Goal: Transaction & Acquisition: Purchase product/service

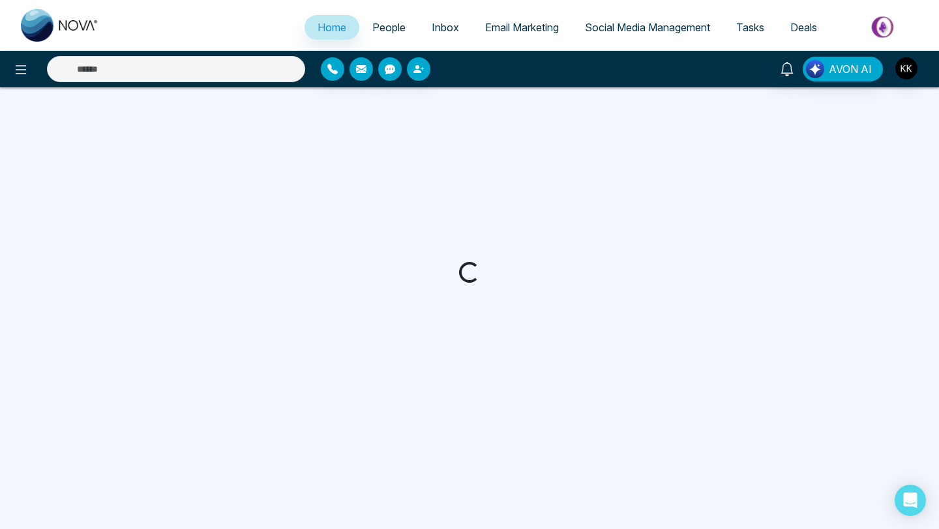
select select "*"
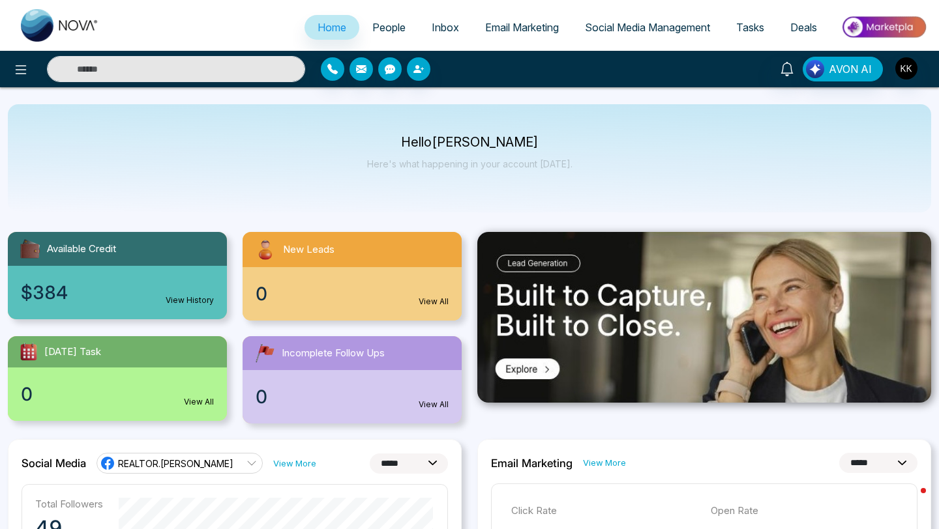
click at [806, 20] on link "Deals" at bounding box center [803, 27] width 53 height 25
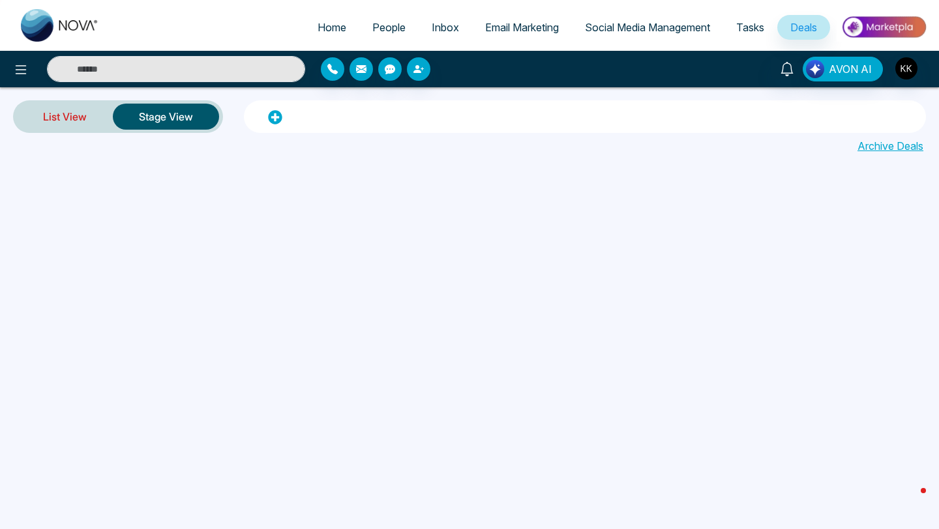
click at [81, 121] on link "List View" at bounding box center [65, 116] width 96 height 31
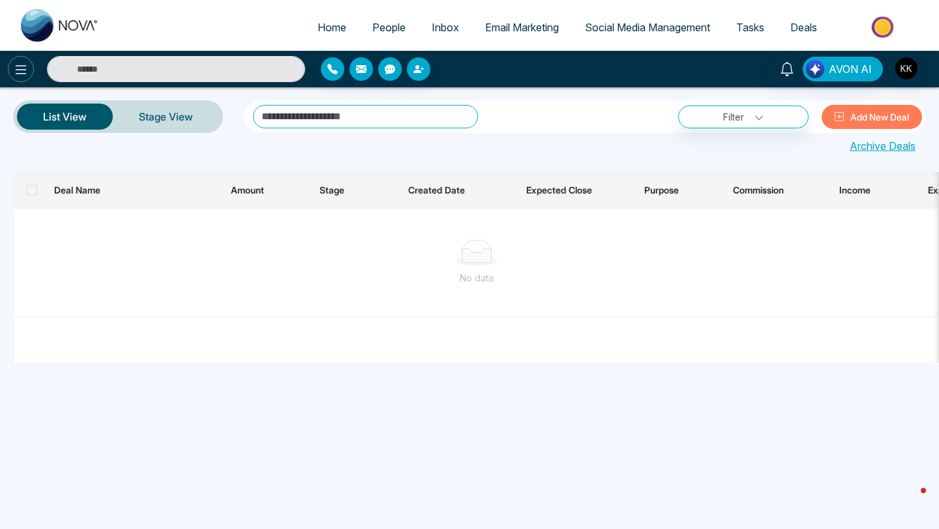
click at [23, 76] on icon at bounding box center [21, 70] width 16 height 16
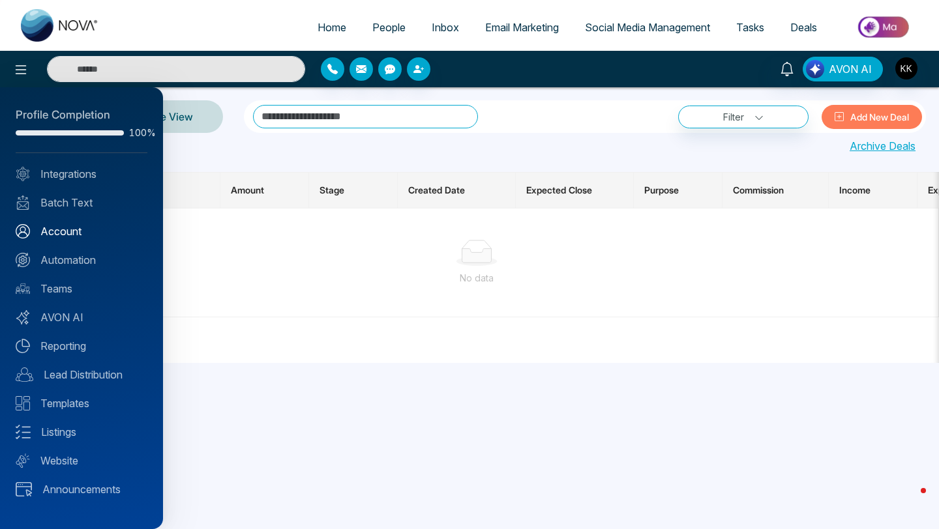
click at [59, 225] on link "Account" at bounding box center [82, 232] width 132 height 16
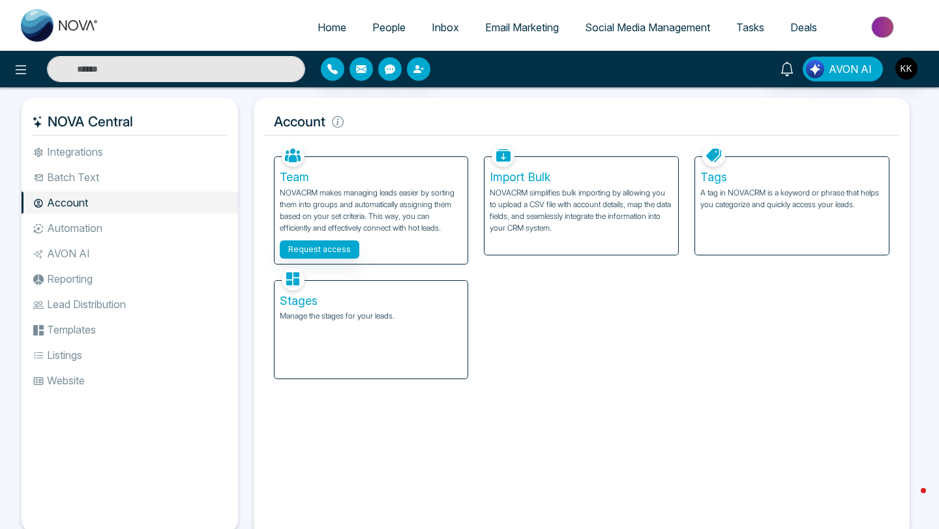
click at [53, 229] on li "Automation" at bounding box center [130, 228] width 216 height 22
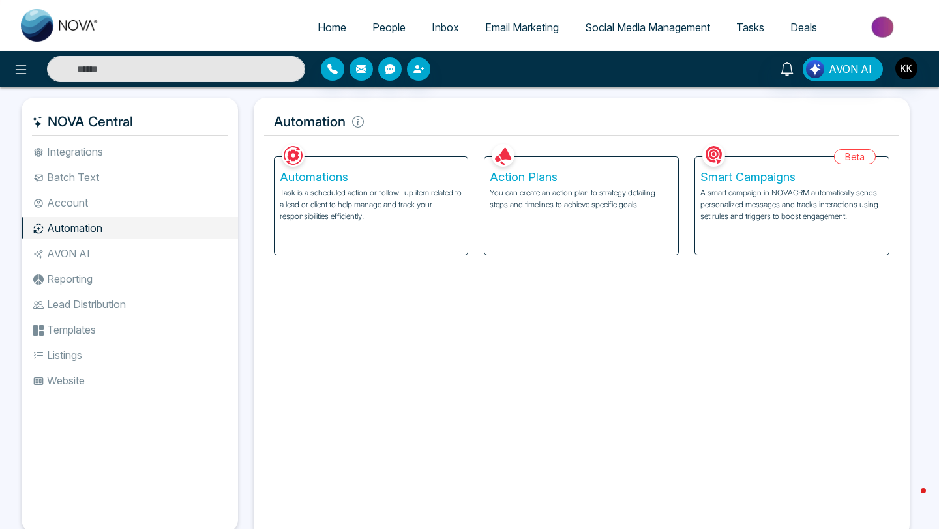
click at [78, 267] on ul "Integrations Batch Text Account Automation AVON AI Reporting Lead Distribution …" at bounding box center [130, 326] width 216 height 370
click at [79, 261] on li "AVON AI" at bounding box center [130, 254] width 216 height 22
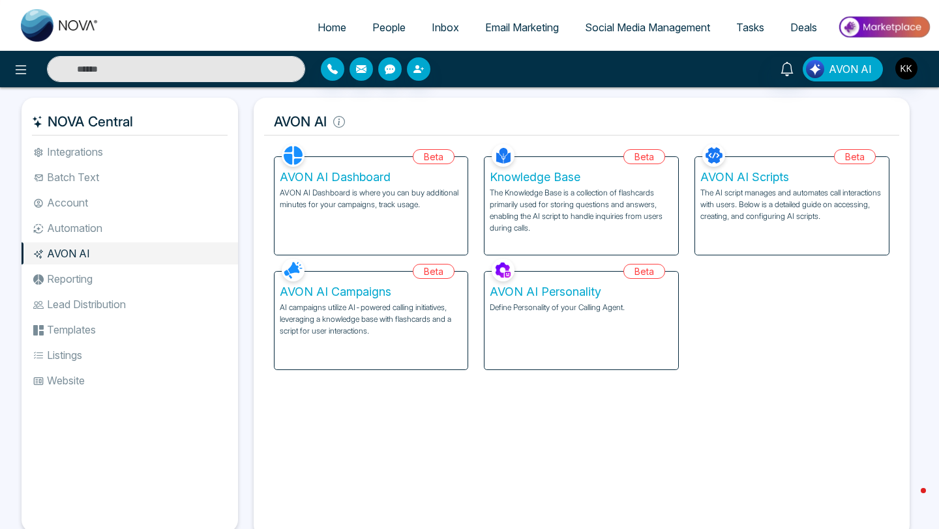
click at [829, 66] on button "AVON AI" at bounding box center [842, 69] width 80 height 25
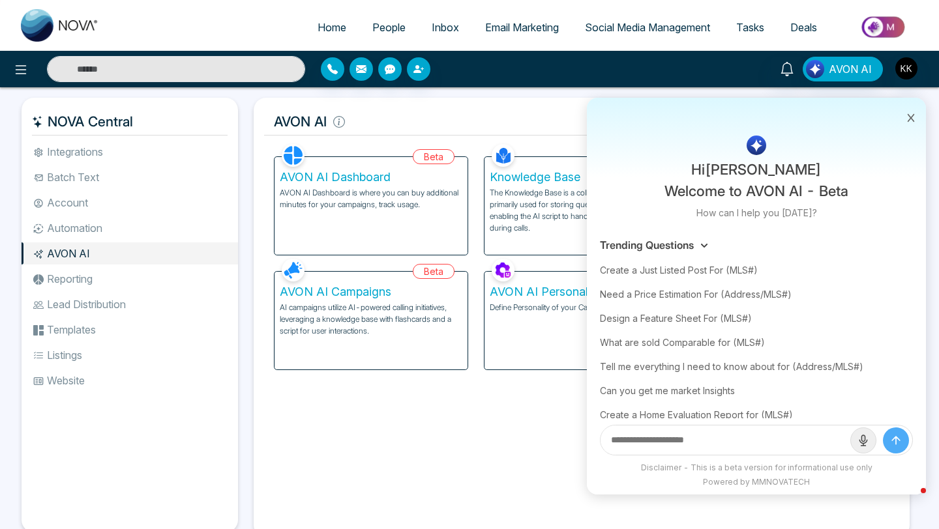
click at [906, 116] on icon at bounding box center [910, 117] width 9 height 9
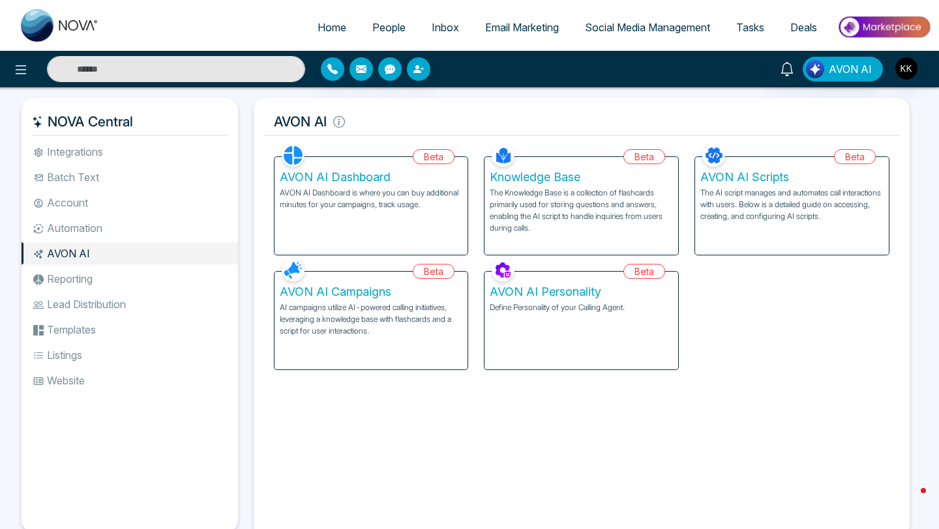
click at [867, 27] on img at bounding box center [883, 26] width 95 height 29
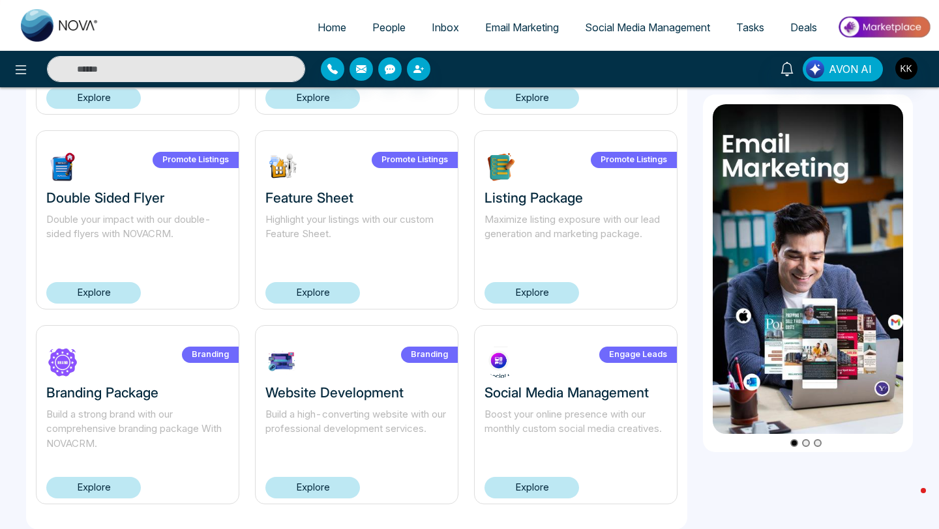
scroll to position [838, 0]
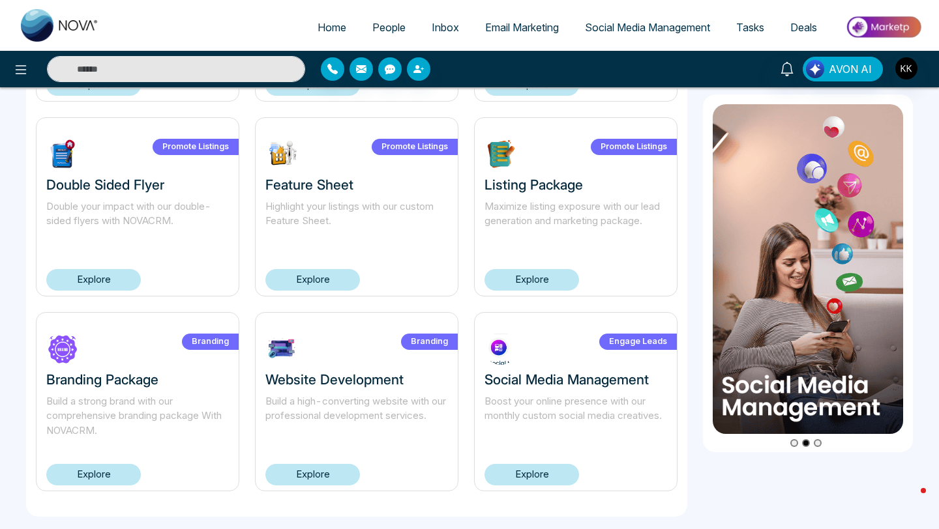
click at [563, 379] on h3 "Social Media Management" at bounding box center [575, 380] width 183 height 16
click at [537, 483] on link "Explore" at bounding box center [531, 475] width 95 height 22
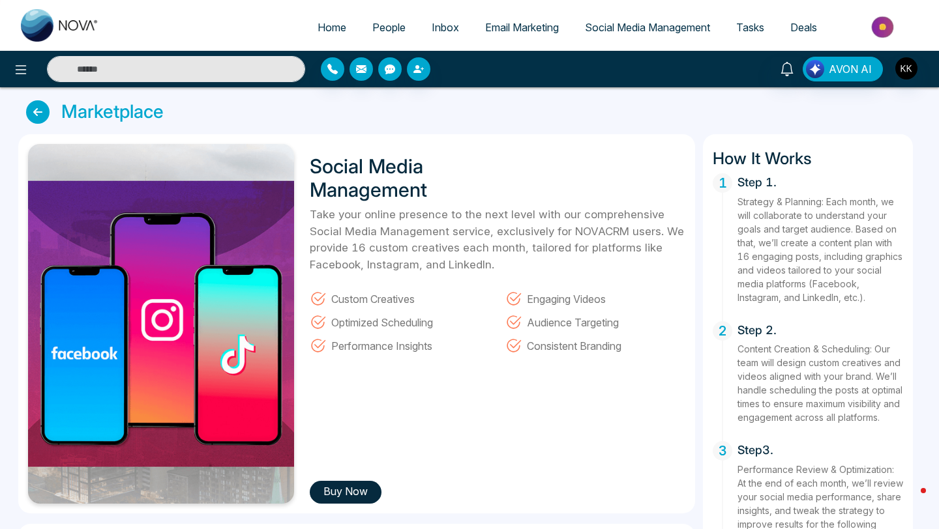
click at [887, 31] on img at bounding box center [883, 26] width 95 height 29
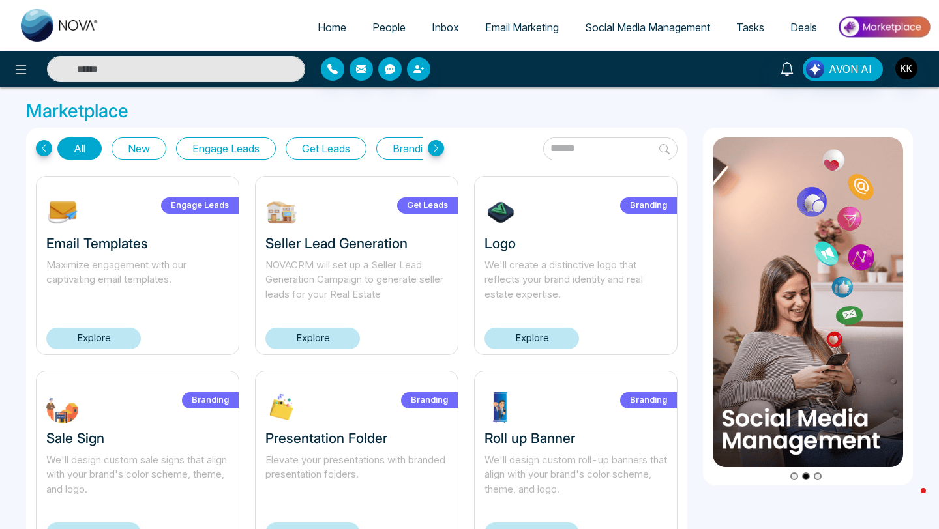
click at [437, 147] on icon at bounding box center [436, 148] width 16 height 16
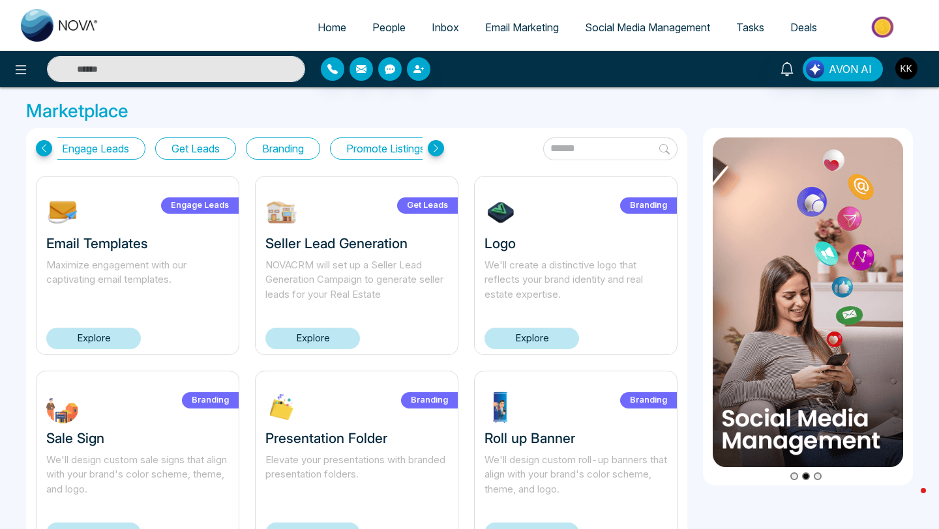
scroll to position [0, 164]
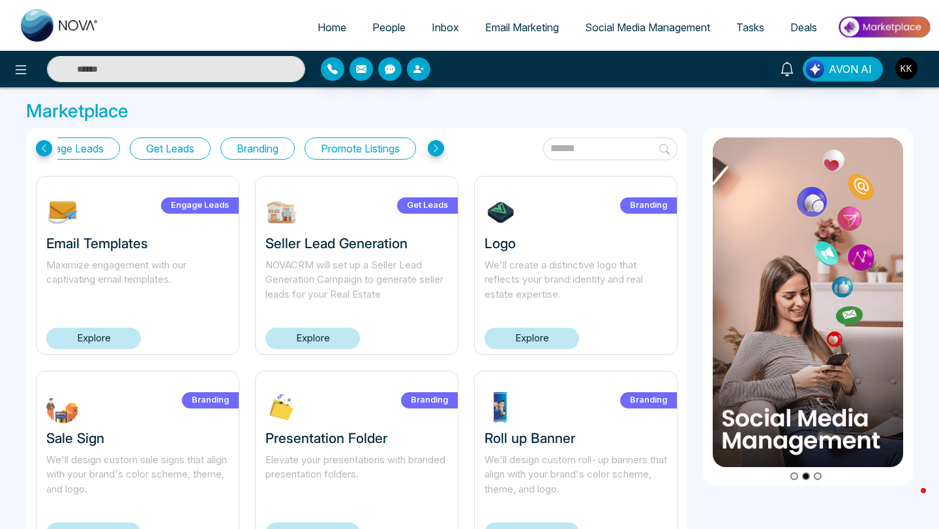
click at [374, 151] on button "Promote Listings" at bounding box center [359, 149] width 111 height 22
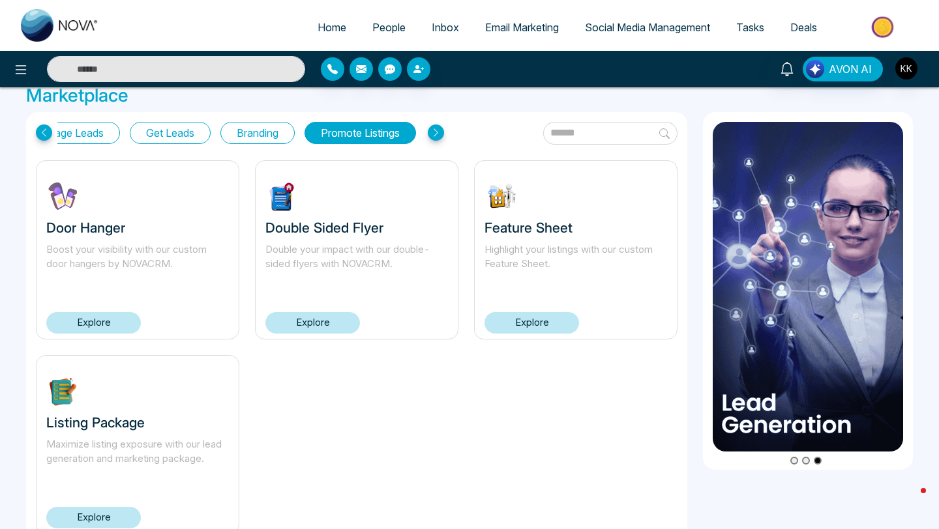
scroll to position [0, 0]
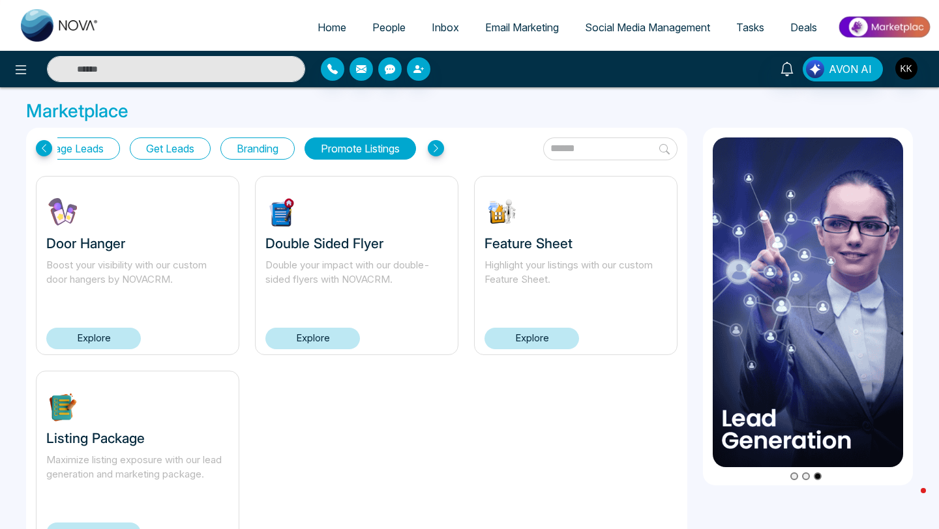
click at [255, 153] on button "Branding" at bounding box center [257, 149] width 74 height 22
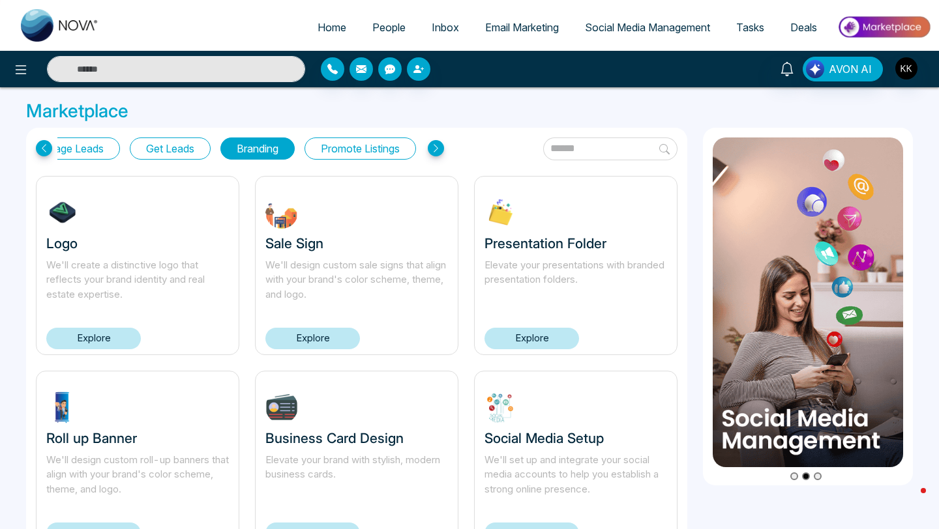
click at [39, 146] on icon at bounding box center [44, 148] width 16 height 16
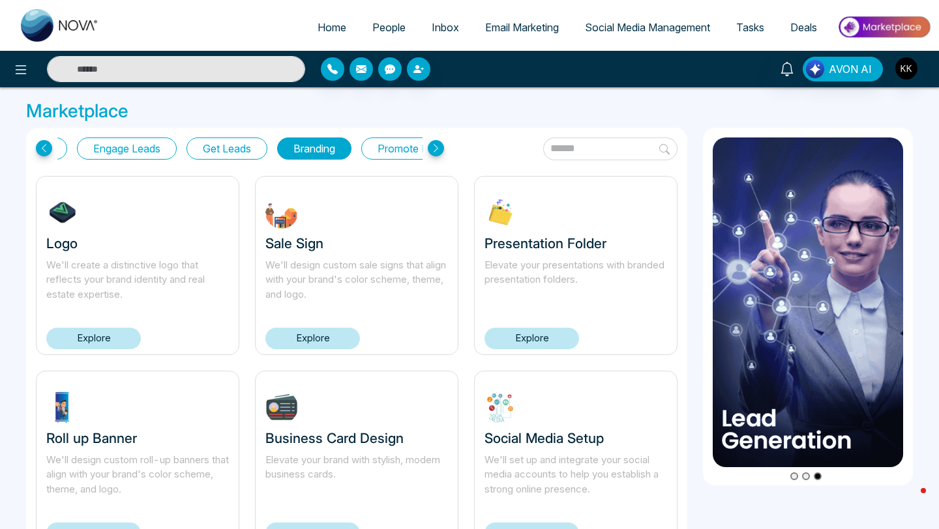
click at [384, 26] on span "People" at bounding box center [388, 27] width 33 height 13
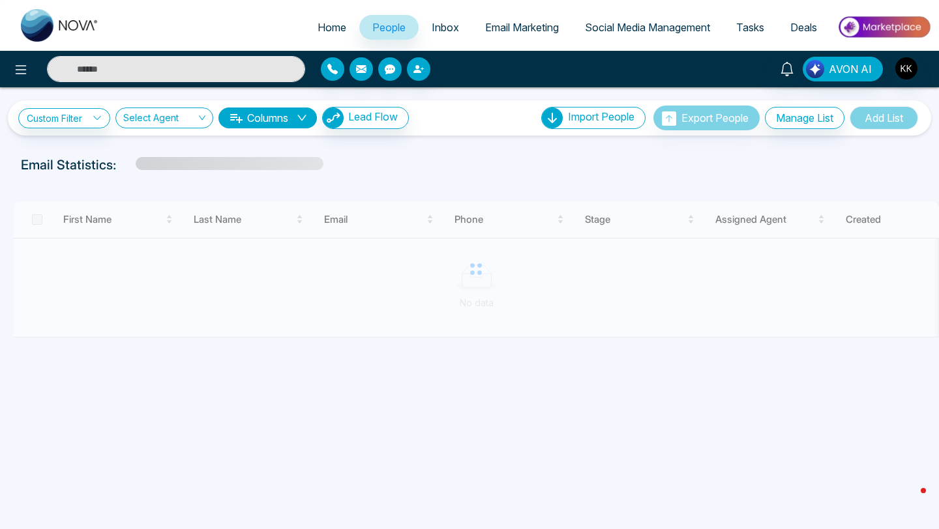
click at [438, 21] on span "Inbox" at bounding box center [445, 27] width 27 height 13
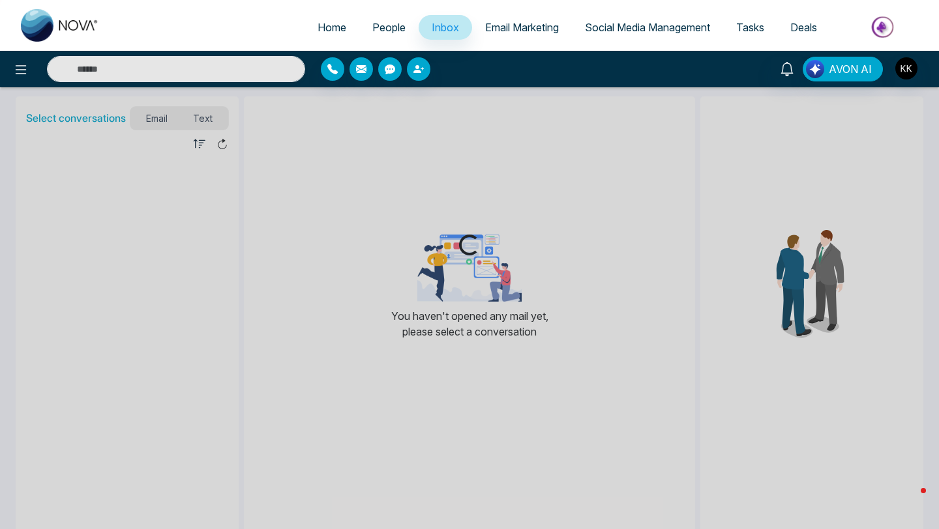
click at [504, 24] on span "Email Marketing" at bounding box center [522, 27] width 74 height 13
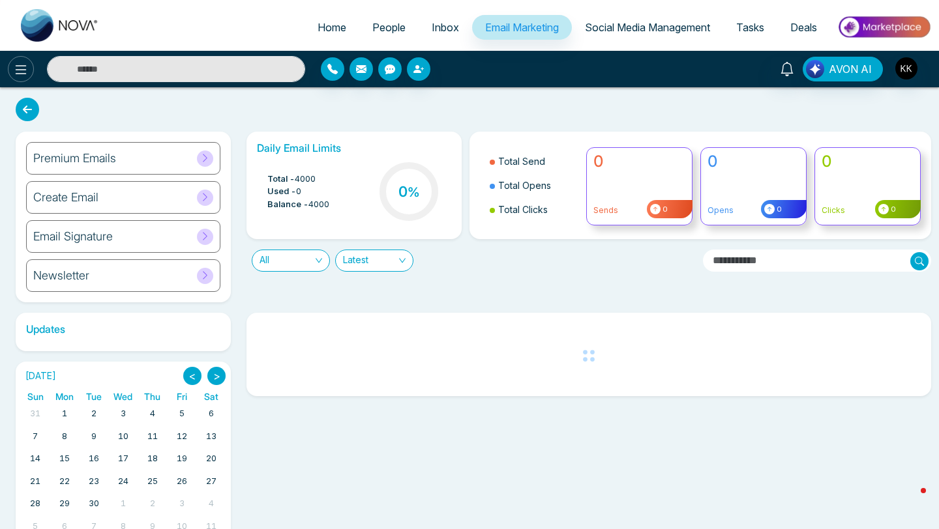
click at [10, 67] on button at bounding box center [21, 69] width 26 height 26
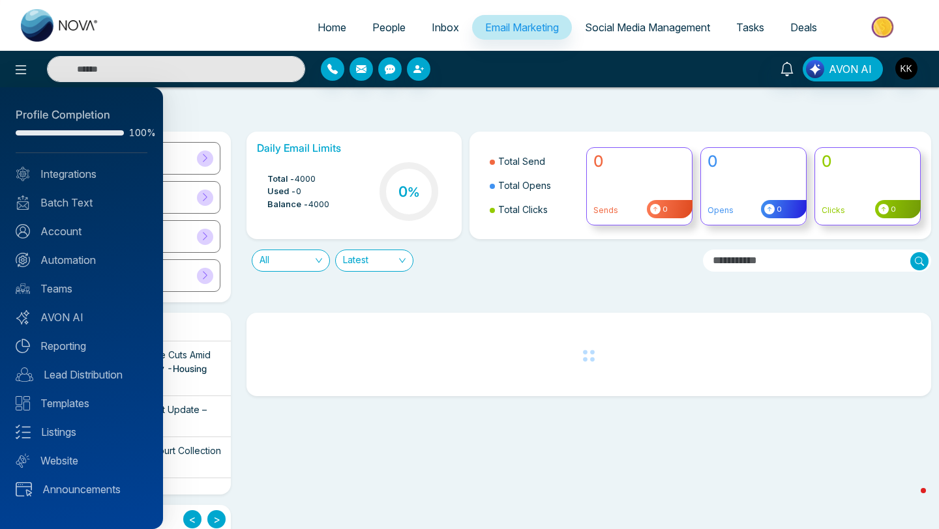
click at [76, 182] on div "Profile Completion 100% Integrations Batch Text Account Automation Teams AVON A…" at bounding box center [81, 308] width 163 height 442
click at [78, 179] on link "Integrations" at bounding box center [82, 174] width 132 height 16
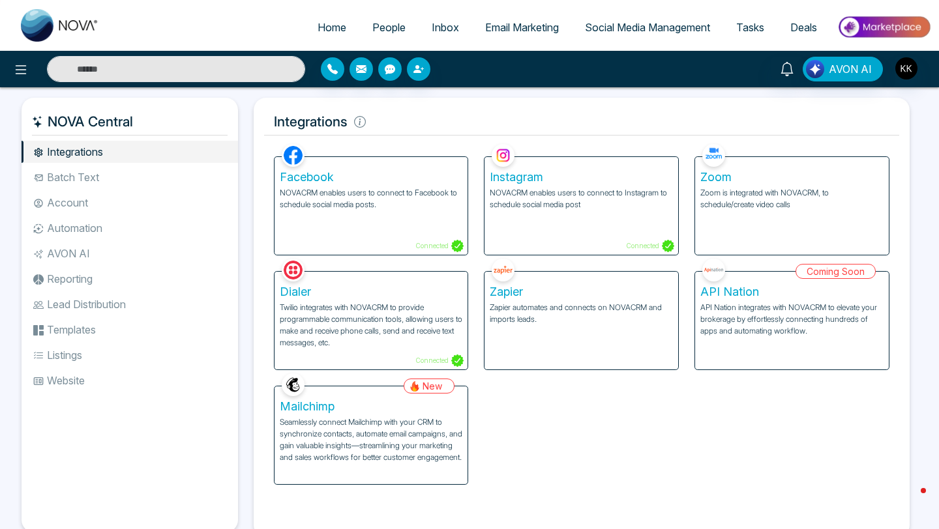
click at [69, 177] on li "Batch Text" at bounding box center [130, 177] width 216 height 22
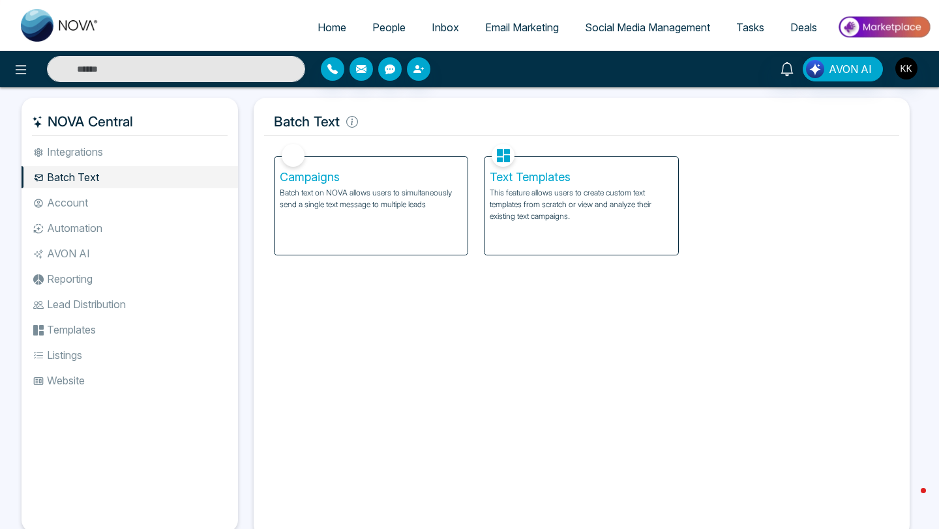
click at [80, 210] on li "Account" at bounding box center [130, 203] width 216 height 22
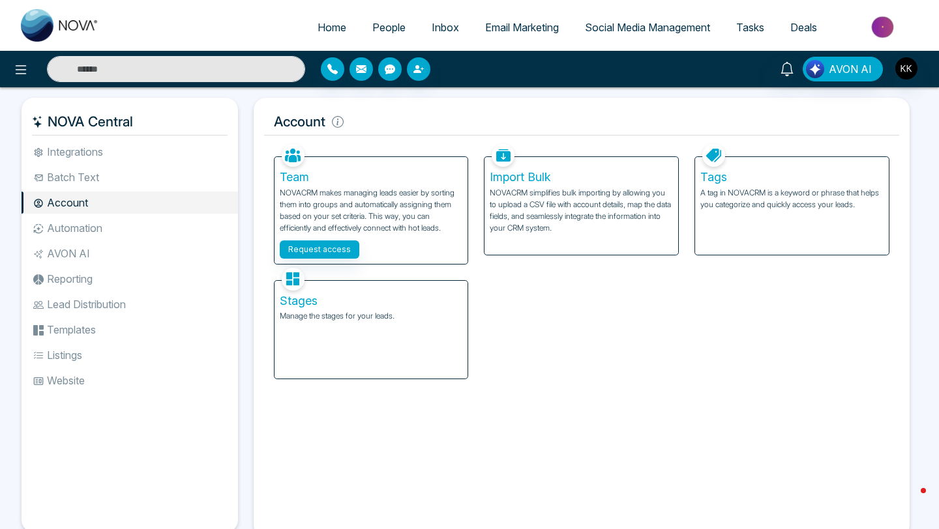
click at [76, 227] on li "Automation" at bounding box center [130, 228] width 216 height 22
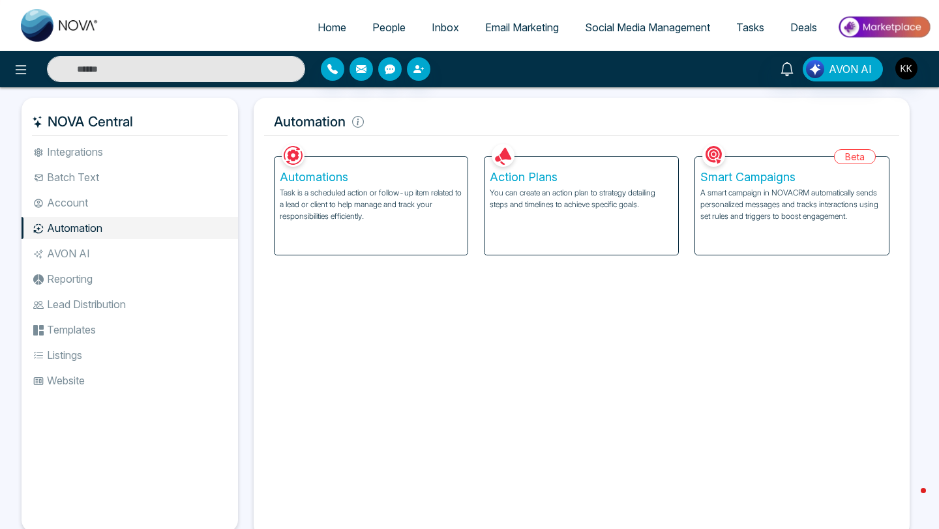
click at [76, 289] on li "Reporting" at bounding box center [130, 279] width 216 height 22
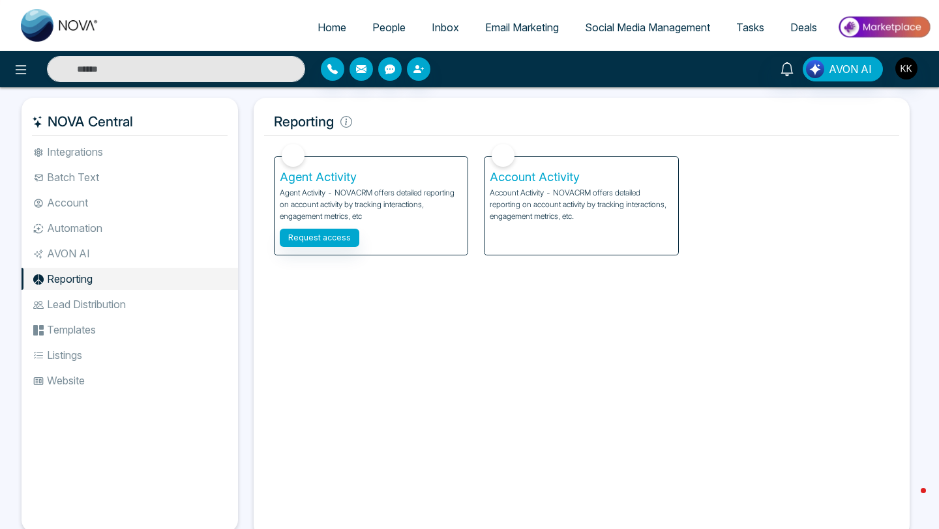
click at [78, 254] on li "AVON AI" at bounding box center [130, 254] width 216 height 22
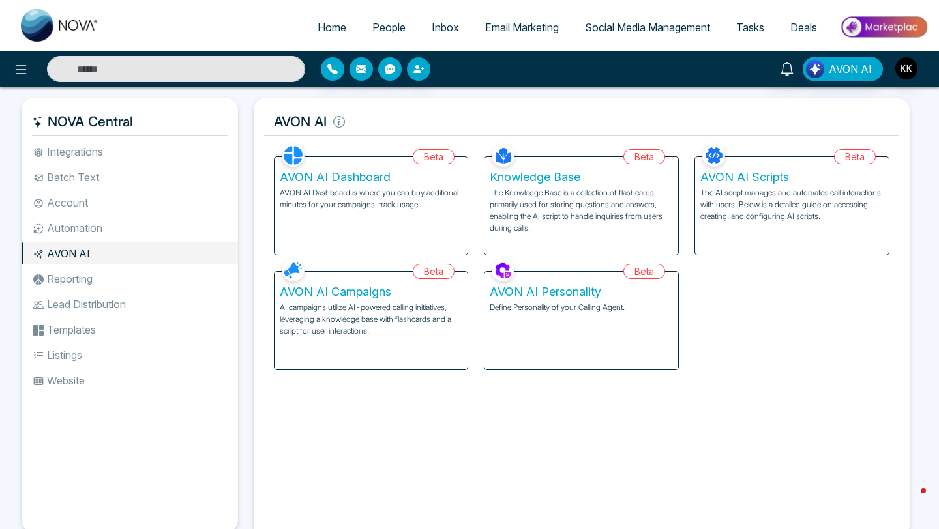
click at [91, 298] on li "Lead Distribution" at bounding box center [130, 304] width 216 height 22
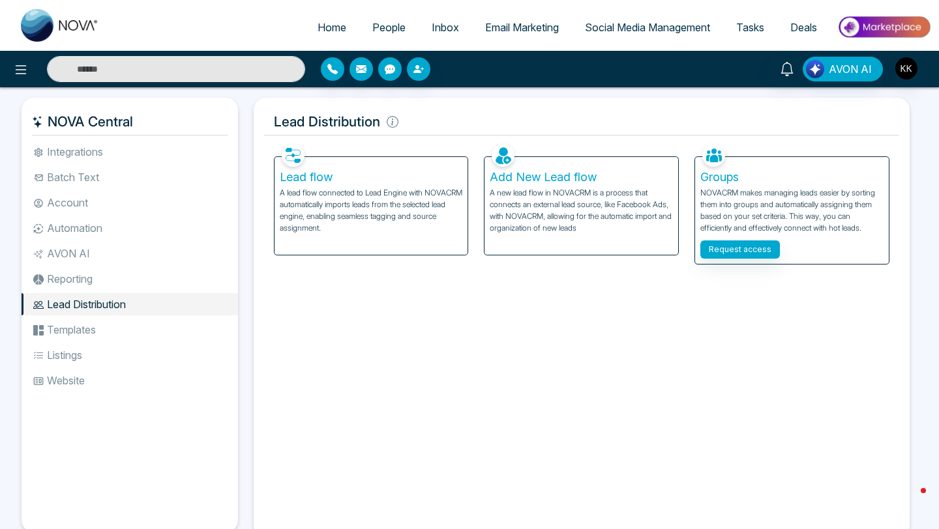
click at [61, 349] on li "Listings" at bounding box center [130, 355] width 216 height 22
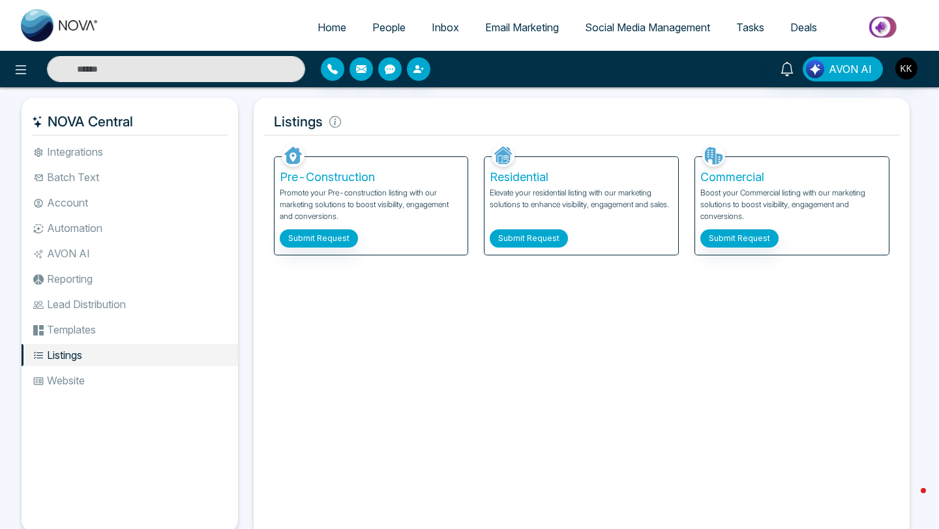
drag, startPoint x: 545, startPoint y: 236, endPoint x: 580, endPoint y: 196, distance: 53.1
click at [580, 196] on div "Residential Elevate your residential listing with our marketing solutions to en…" at bounding box center [581, 206] width 194 height 98
click at [562, 209] on p "Elevate your residential listing with our marketing solutions to enhance visibi…" at bounding box center [581, 205] width 183 height 36
click at [533, 216] on p "Elevate your residential listing with our marketing solutions to enhance visibi…" at bounding box center [581, 205] width 183 height 36
click at [524, 248] on div "Residential Elevate your residential listing with our marketing solutions to en…" at bounding box center [581, 206] width 194 height 98
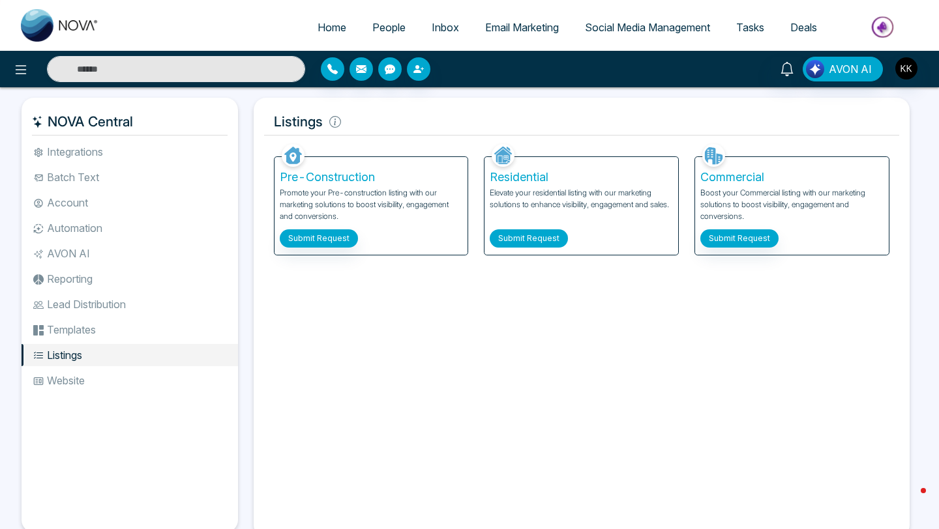
click at [539, 237] on button "Submit Request" at bounding box center [529, 238] width 78 height 18
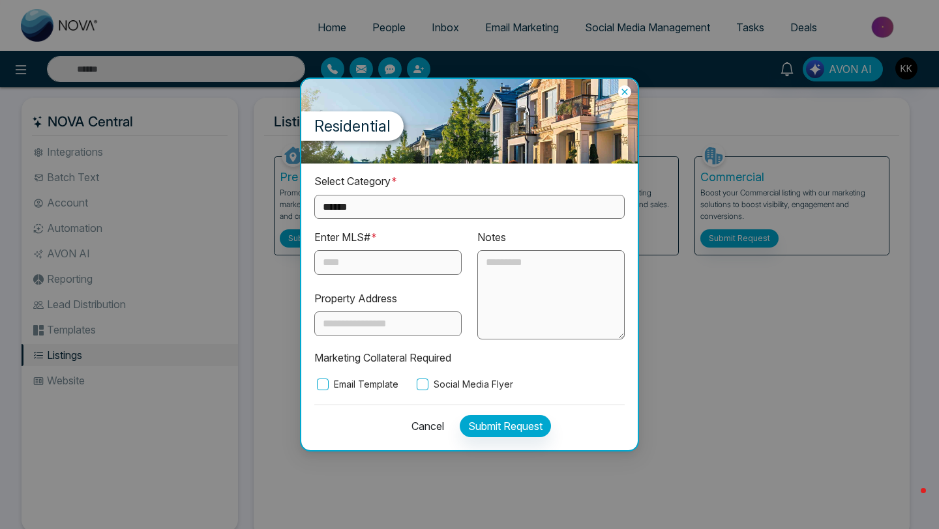
click at [418, 210] on select "**********" at bounding box center [469, 207] width 310 height 24
click at [417, 210] on select "**********" at bounding box center [469, 207] width 310 height 24
select select "**********"
click at [372, 271] on input "text" at bounding box center [387, 262] width 147 height 25
click at [405, 327] on input "text" at bounding box center [387, 324] width 147 height 25
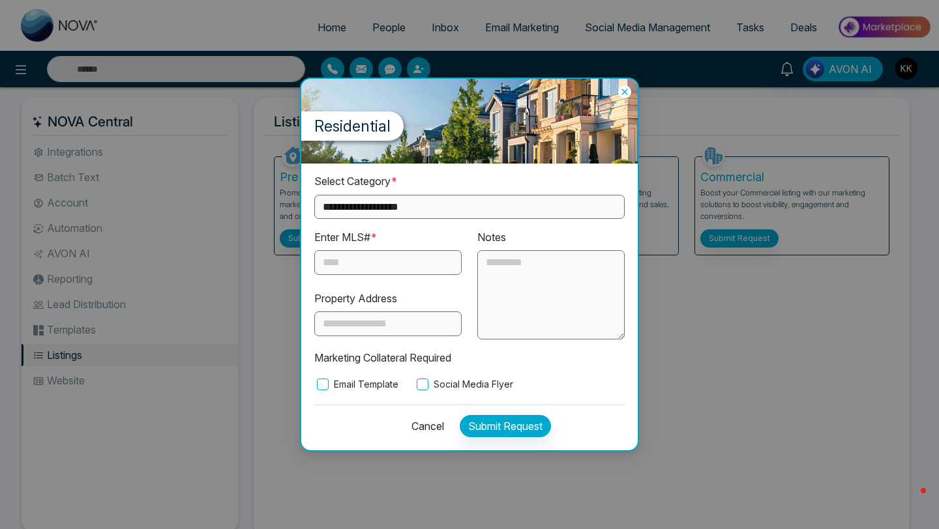
click at [357, 271] on input "text" at bounding box center [387, 262] width 147 height 25
click at [536, 284] on textarea at bounding box center [550, 295] width 147 height 90
click at [351, 268] on input "text" at bounding box center [387, 262] width 147 height 25
paste input "*********"
type input "*********"
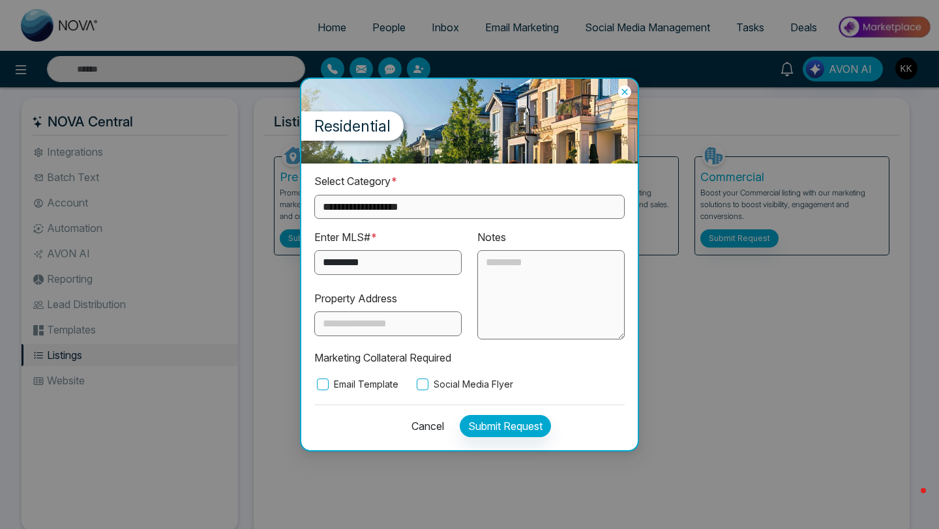
click at [378, 327] on input "text" at bounding box center [387, 324] width 147 height 25
paste input "**********"
type input "**********"
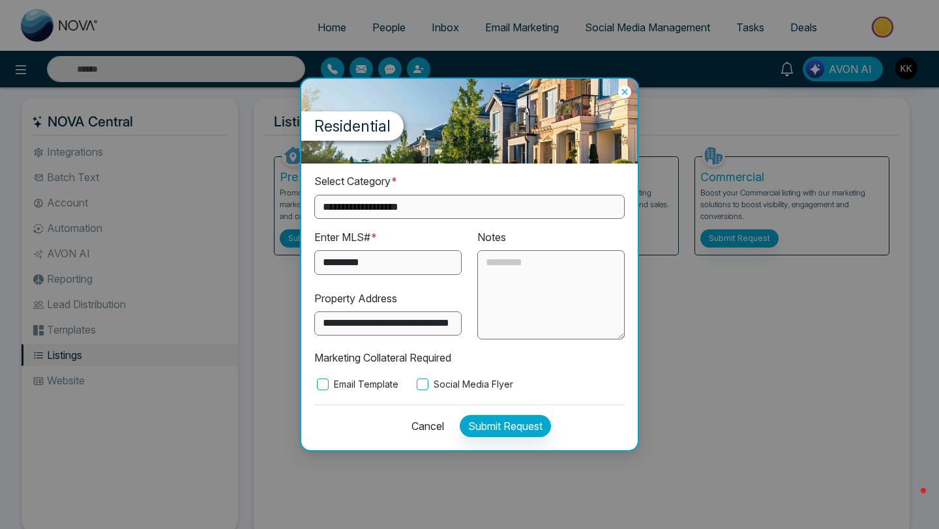
click at [532, 276] on textarea at bounding box center [550, 295] width 147 height 90
click at [447, 209] on select "**********" at bounding box center [469, 207] width 310 height 24
click at [558, 263] on textarea "**********" at bounding box center [550, 295] width 147 height 90
type textarea "**********"
click at [512, 427] on button "Submit Request" at bounding box center [505, 426] width 91 height 22
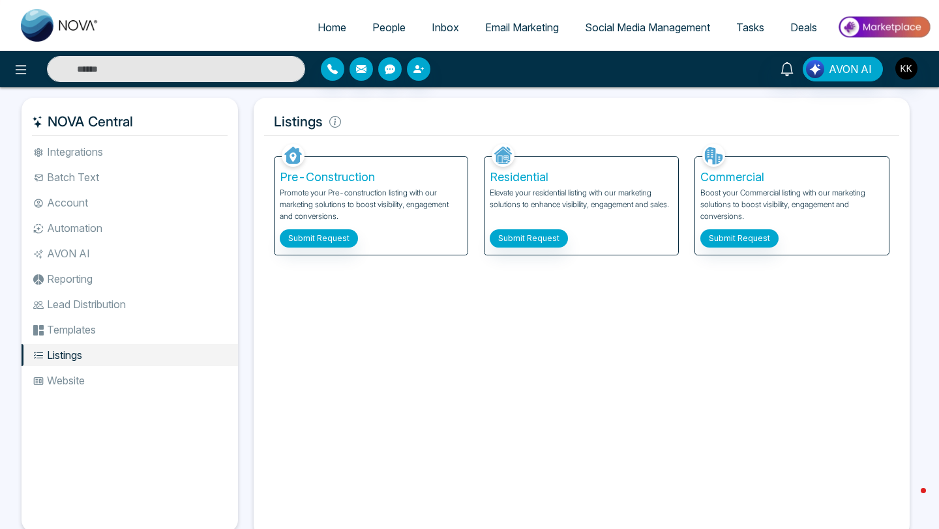
click at [469, 322] on div "Facebook NOVACRM enables users to connect to Facebook to schedule social media …" at bounding box center [582, 334] width 636 height 387
click at [373, 69] on div at bounding box center [430, 68] width 219 height 23
click at [362, 67] on icon "button" at bounding box center [361, 69] width 10 height 8
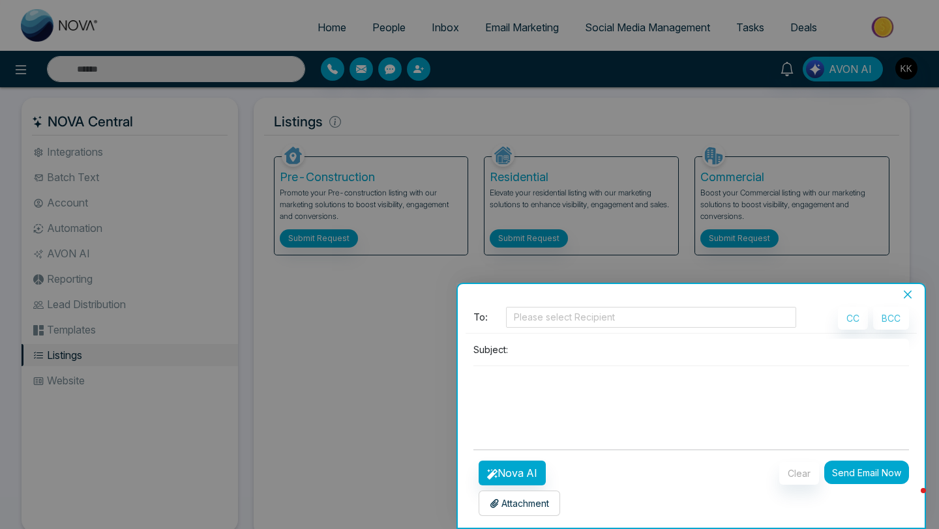
click at [881, 22] on div at bounding box center [469, 264] width 939 height 529
click at [30, 76] on div at bounding box center [469, 264] width 939 height 529
click at [22, 74] on div at bounding box center [469, 264] width 939 height 529
click at [20, 68] on div at bounding box center [469, 264] width 939 height 529
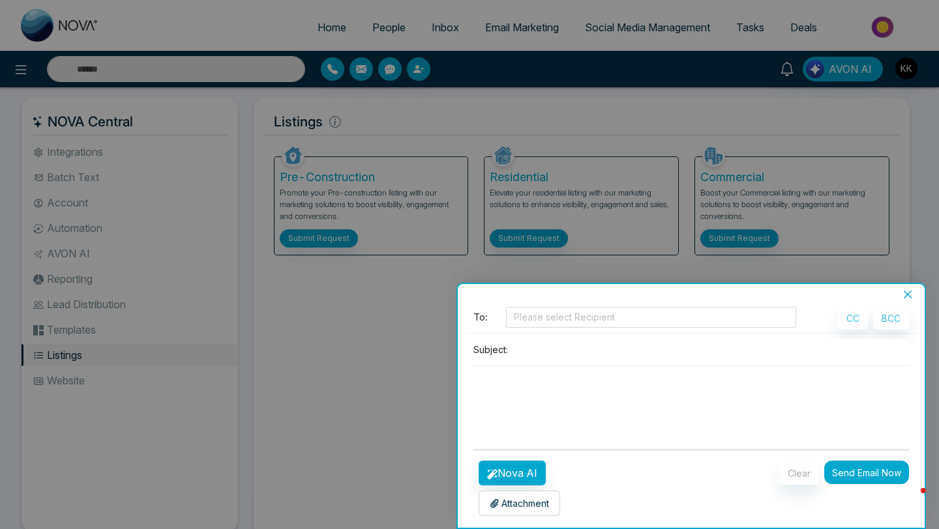
click at [117, 351] on div at bounding box center [469, 264] width 939 height 529
click at [806, 476] on button "Clear" at bounding box center [799, 473] width 40 height 23
click at [903, 304] on div "**********" at bounding box center [691, 415] width 467 height 228
click at [908, 298] on icon "close" at bounding box center [907, 294] width 10 height 10
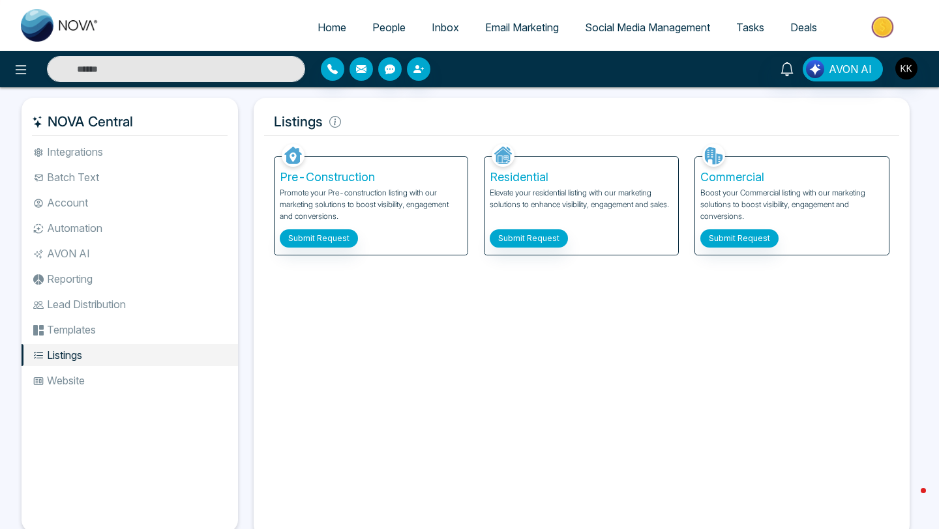
scroll to position [40, 0]
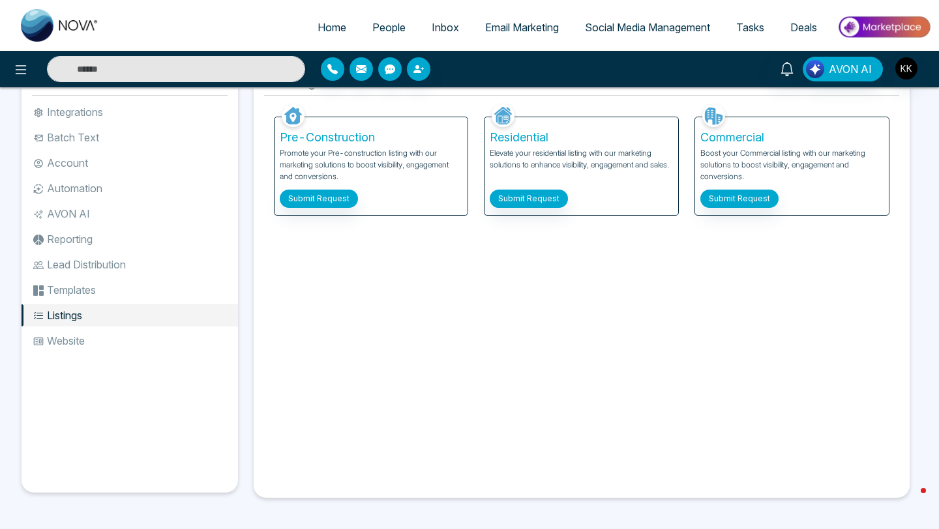
click at [74, 285] on li "Templates" at bounding box center [130, 290] width 216 height 22
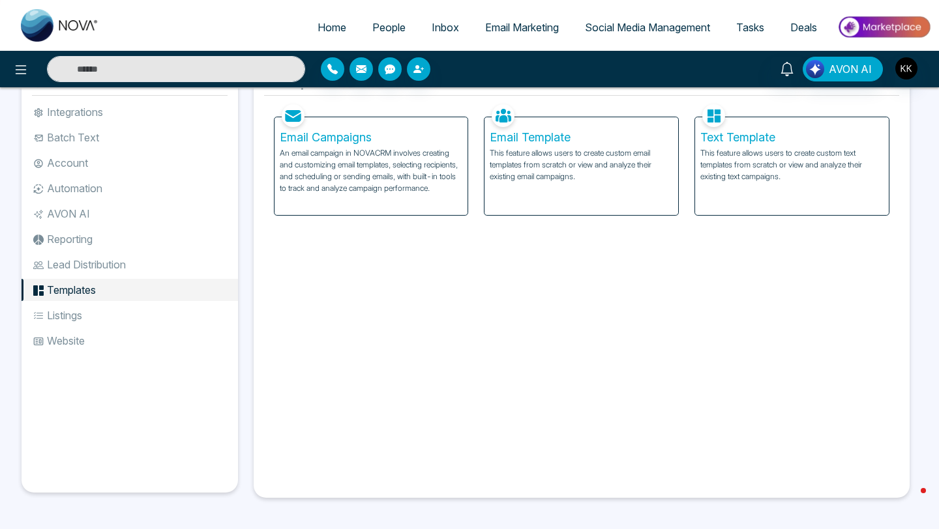
click at [86, 342] on li "Website" at bounding box center [130, 341] width 216 height 22
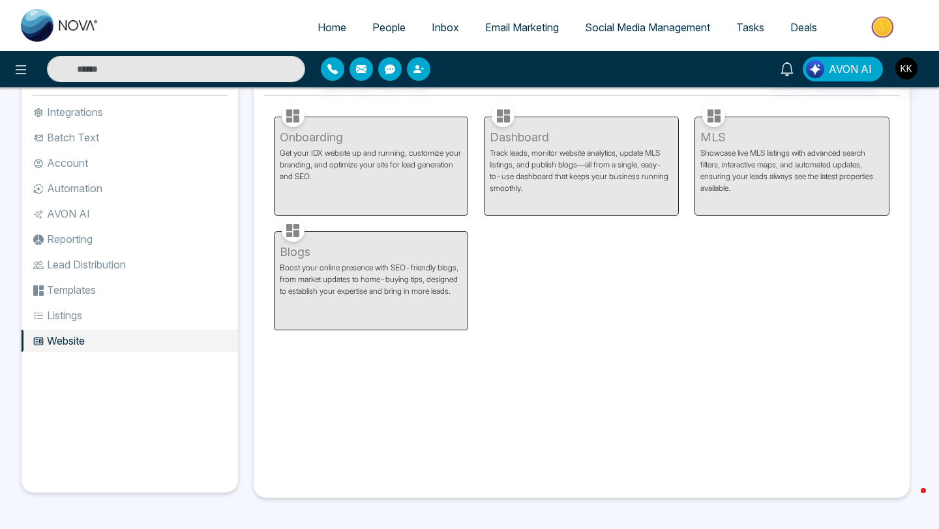
click at [74, 286] on li "Templates" at bounding box center [130, 290] width 216 height 22
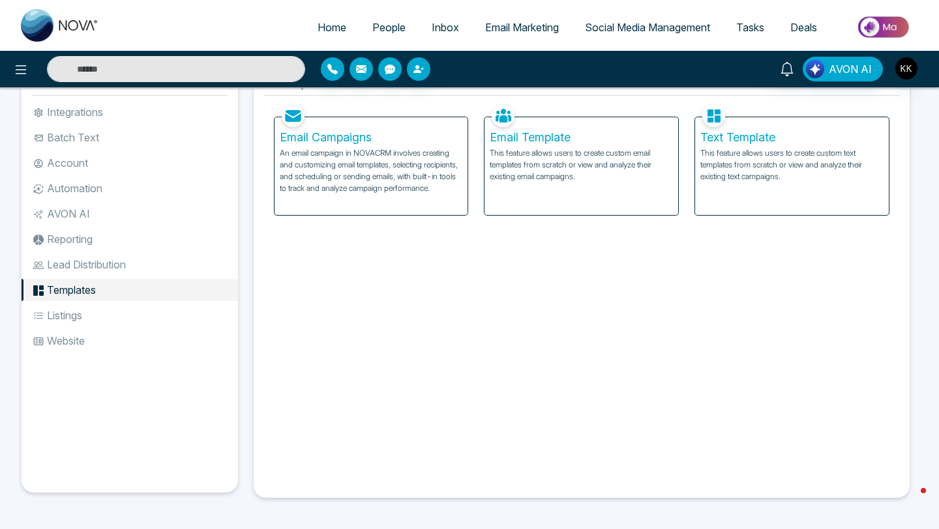
click at [74, 327] on ul "Integrations Batch Text Account Automation AVON AI Reporting Lead Distribution …" at bounding box center [130, 286] width 216 height 370
click at [77, 316] on li "Listings" at bounding box center [130, 315] width 216 height 22
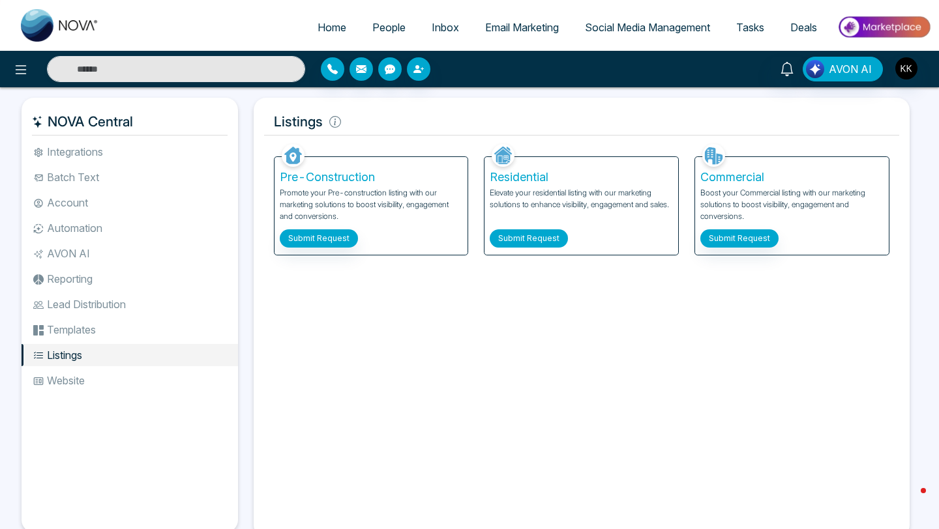
click at [520, 244] on button "Submit Request" at bounding box center [529, 238] width 78 height 18
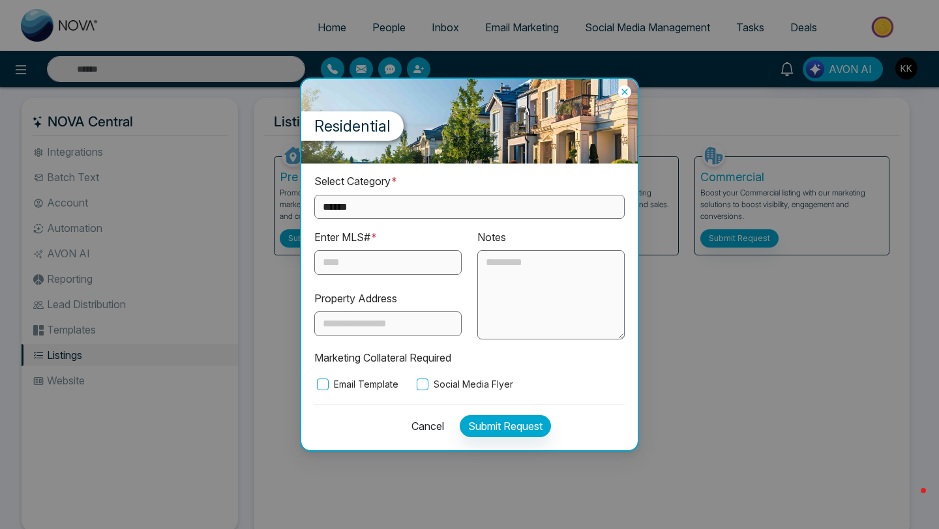
click at [625, 88] on icon at bounding box center [624, 91] width 13 height 13
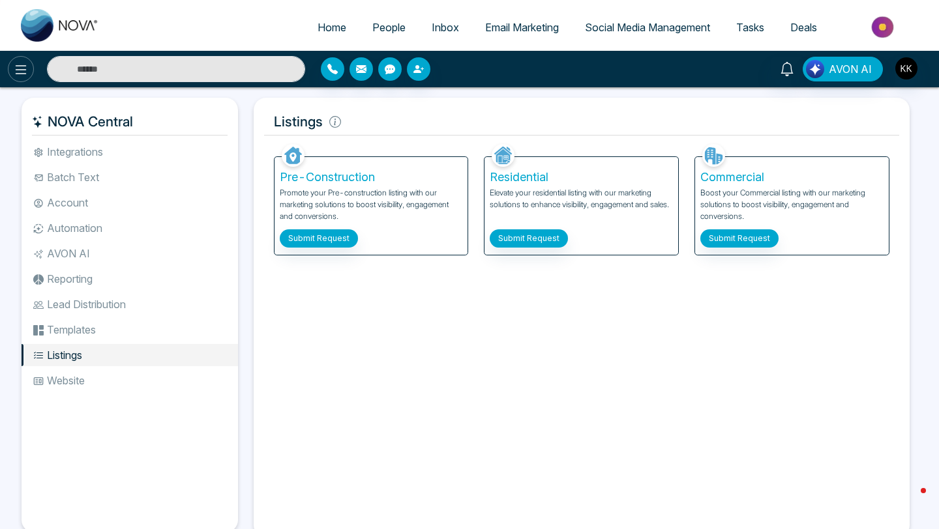
click at [31, 63] on button at bounding box center [21, 69] width 26 height 26
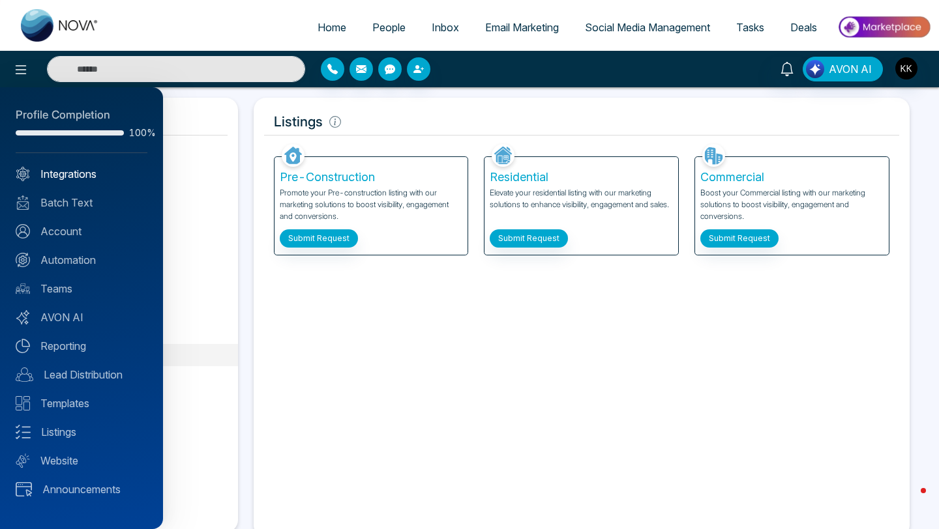
click at [64, 166] on link "Integrations" at bounding box center [82, 174] width 132 height 16
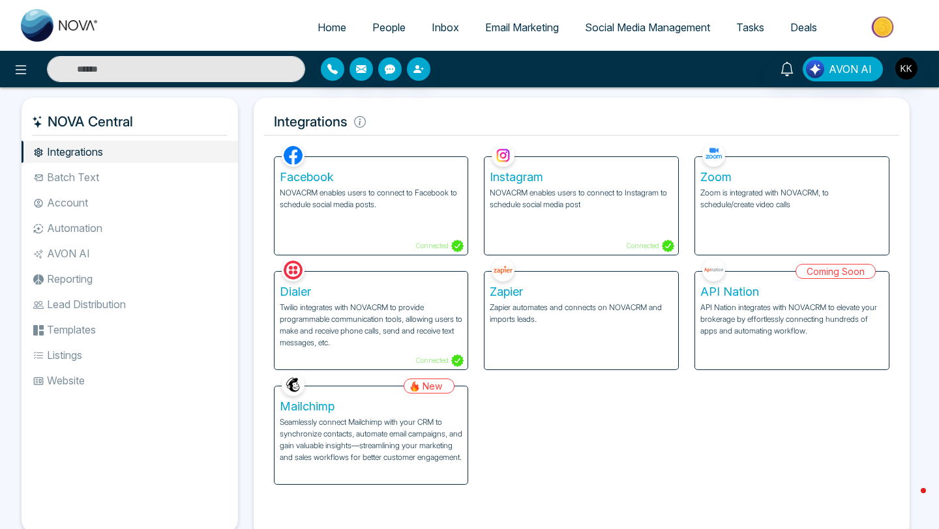
click at [630, 23] on span "Social Media Management" at bounding box center [647, 27] width 125 height 13
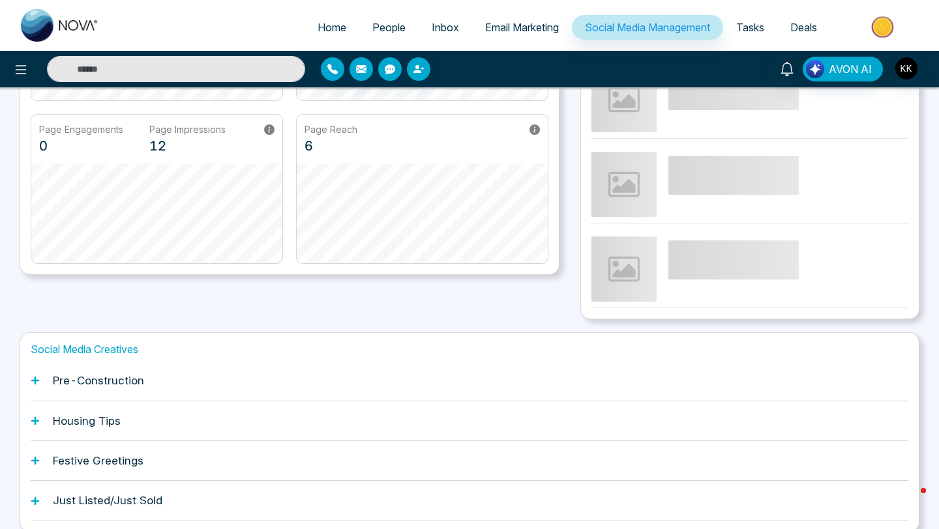
scroll to position [313, 0]
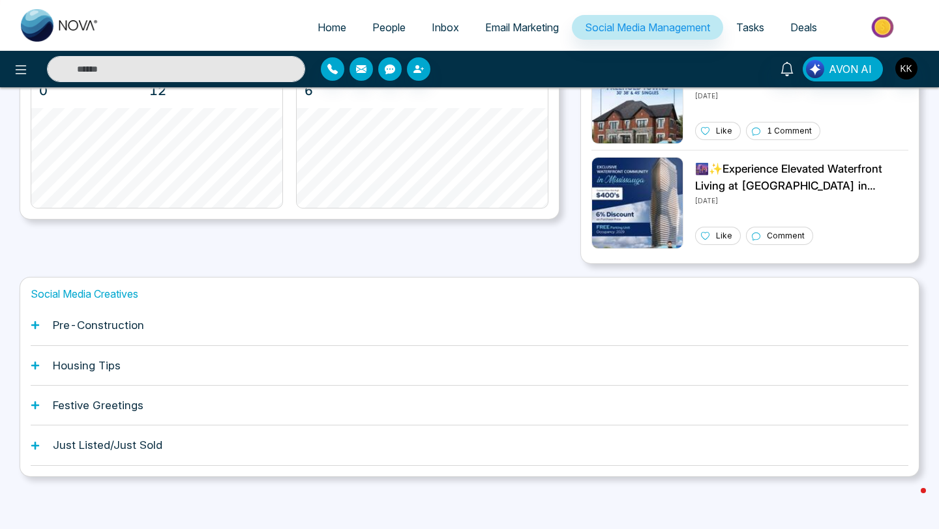
click at [93, 448] on h1 "Just Listed/Just Sold" at bounding box center [108, 445] width 110 height 13
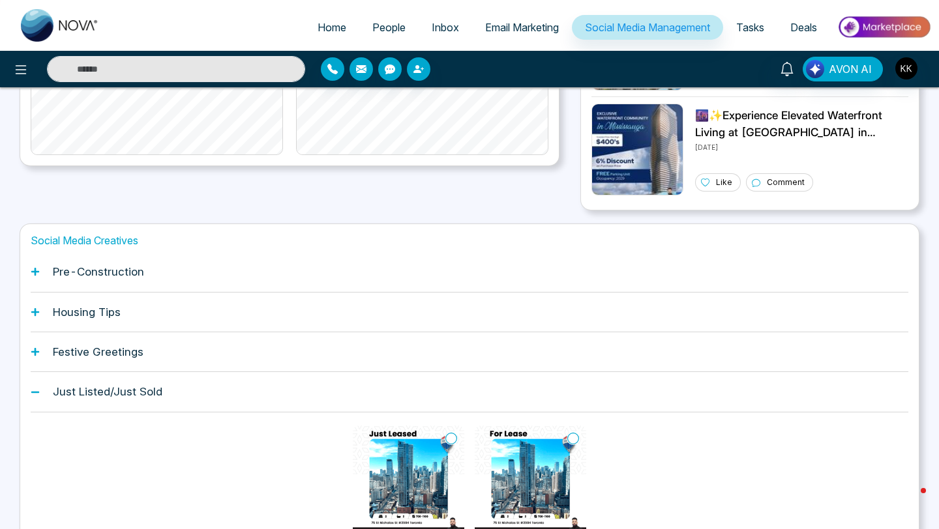
scroll to position [453, 0]
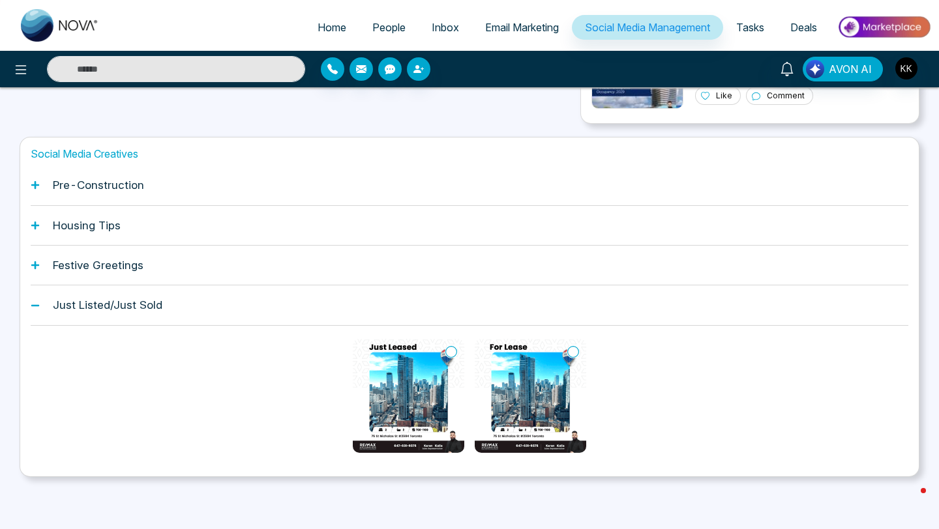
click at [383, 393] on img at bounding box center [408, 396] width 111 height 114
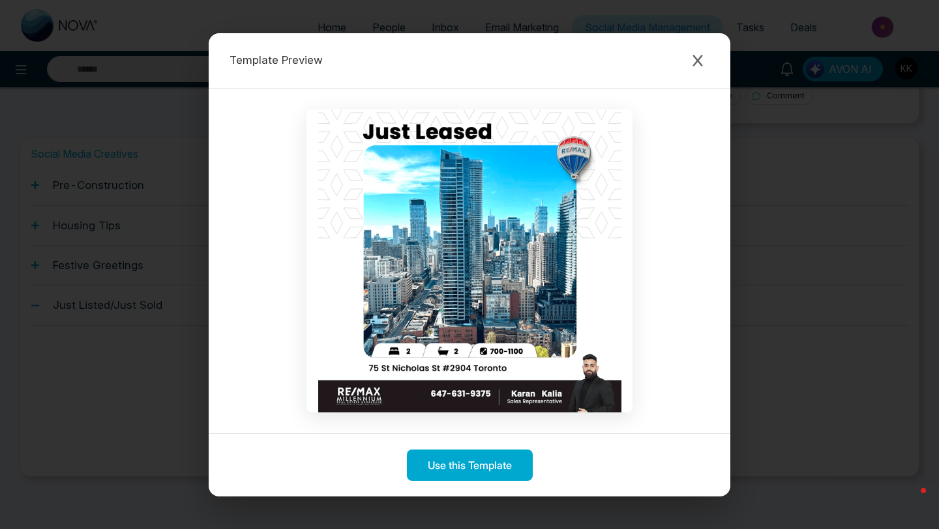
click at [456, 269] on img at bounding box center [469, 261] width 326 height 303
click at [395, 362] on img at bounding box center [469, 261] width 326 height 303
click at [398, 382] on img at bounding box center [469, 261] width 326 height 303
click at [702, 62] on icon "Close modal" at bounding box center [697, 60] width 13 height 13
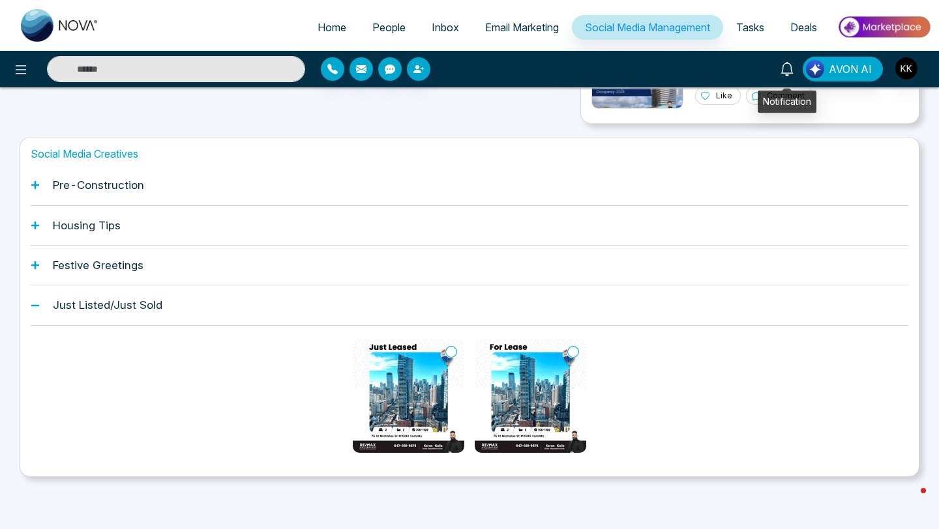
click at [784, 72] on icon at bounding box center [786, 69] width 12 height 14
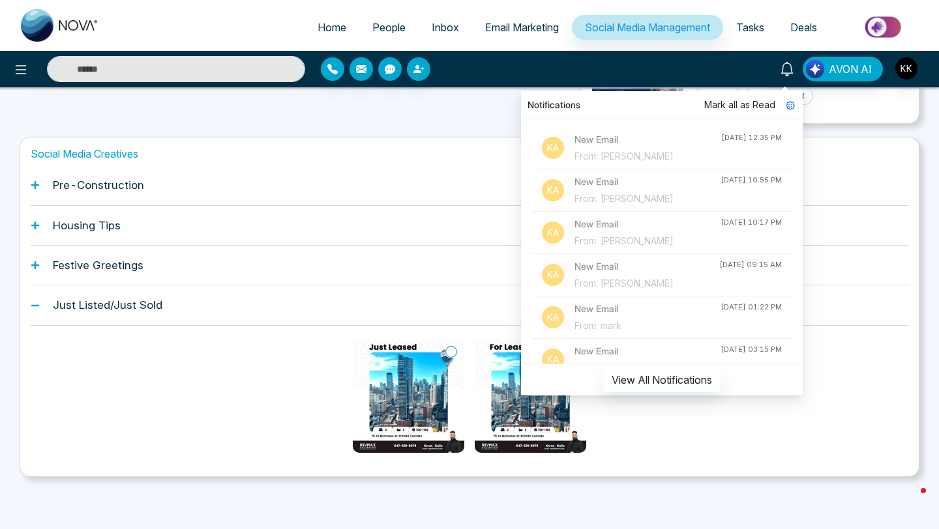
click at [235, 44] on ul "Home People Inbox Email Marketing Social Media Management Tasks Deals" at bounding box center [521, 28] width 819 height 36
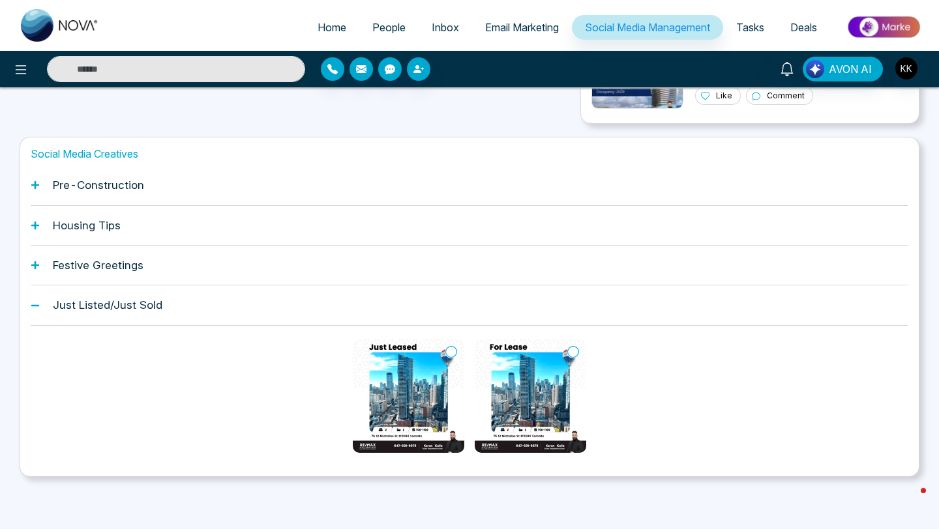
click at [317, 24] on span "Home" at bounding box center [331, 27] width 29 height 13
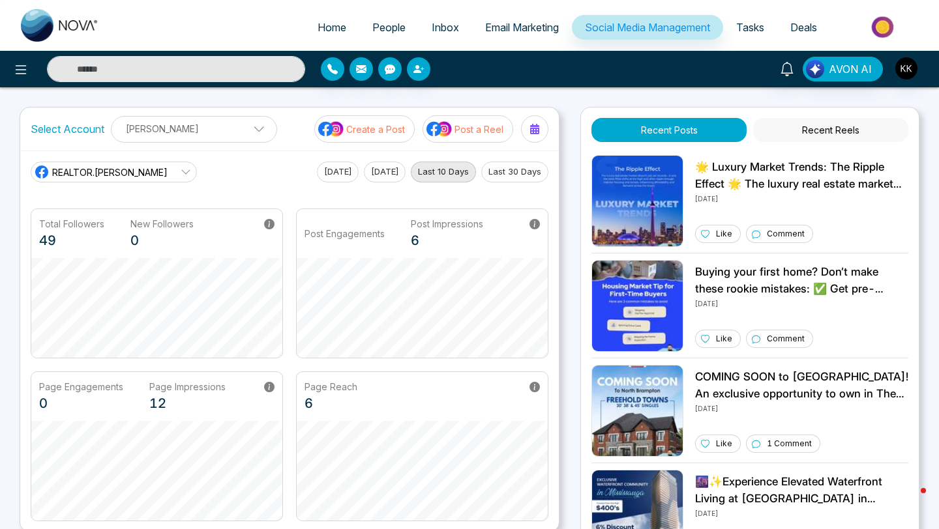
select select "*"
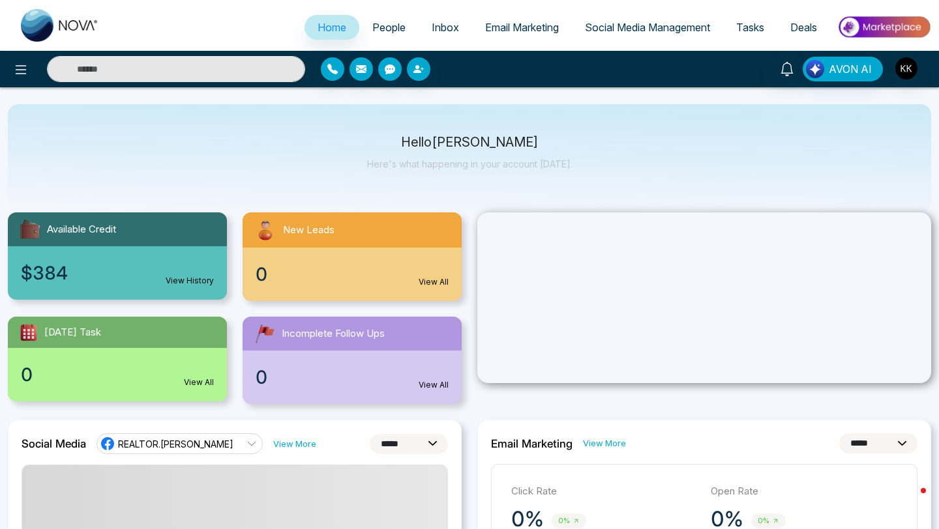
scroll to position [40, 0]
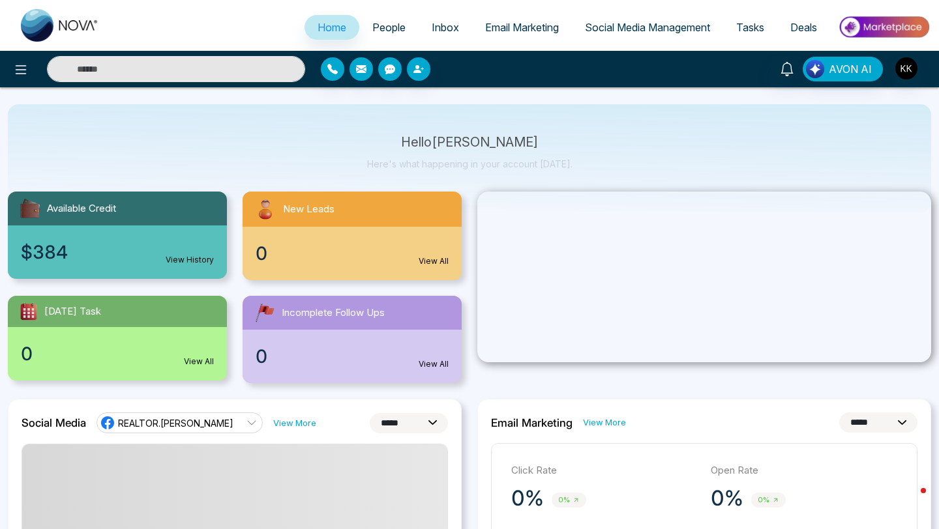
click at [182, 265] on link "View History" at bounding box center [190, 260] width 48 height 12
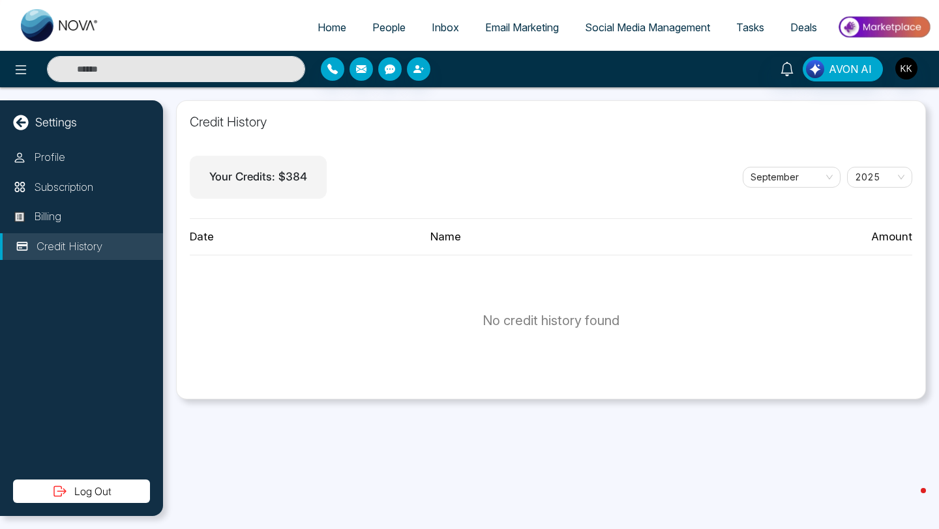
click at [288, 157] on div "Your Credits: $ 384" at bounding box center [258, 177] width 137 height 43
click at [280, 174] on span "$ 384" at bounding box center [292, 176] width 29 height 13
click at [676, 15] on link "Social Media Management" at bounding box center [647, 27] width 151 height 25
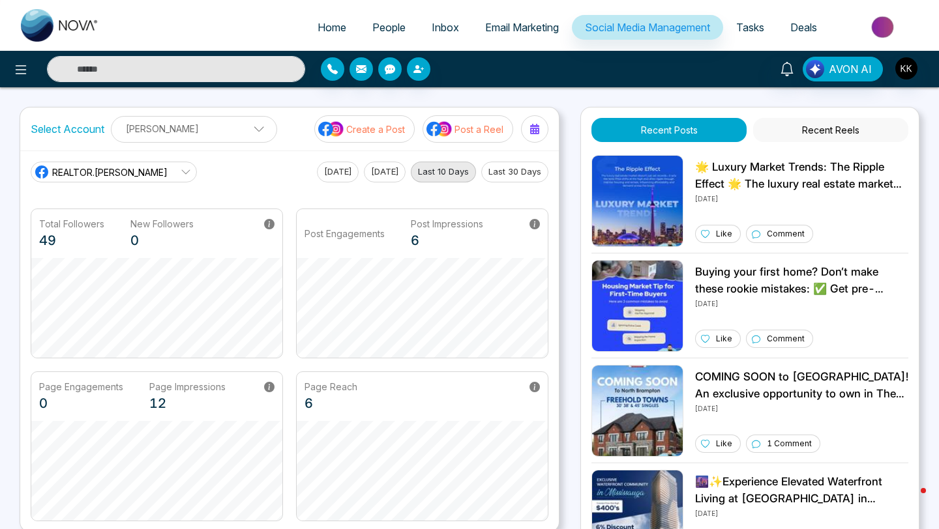
click at [889, 23] on img at bounding box center [883, 26] width 95 height 29
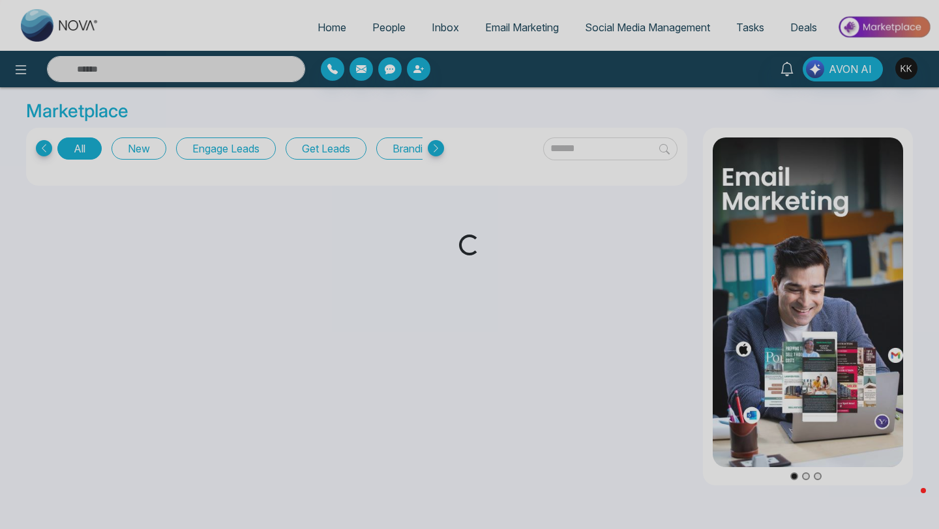
click at [243, 152] on div "Loading..." at bounding box center [469, 264] width 939 height 529
click at [243, 148] on div "Loading..." at bounding box center [469, 264] width 939 height 529
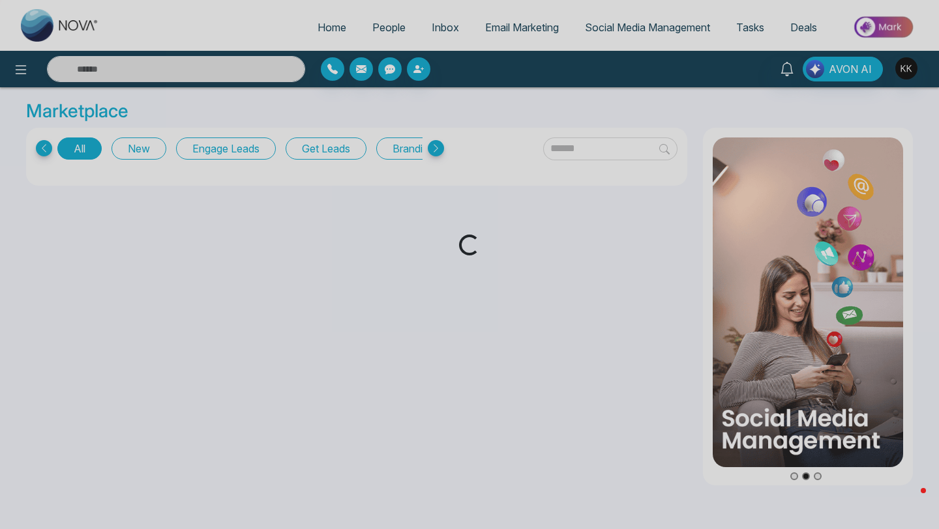
click at [325, 145] on div "Loading..." at bounding box center [469, 264] width 939 height 529
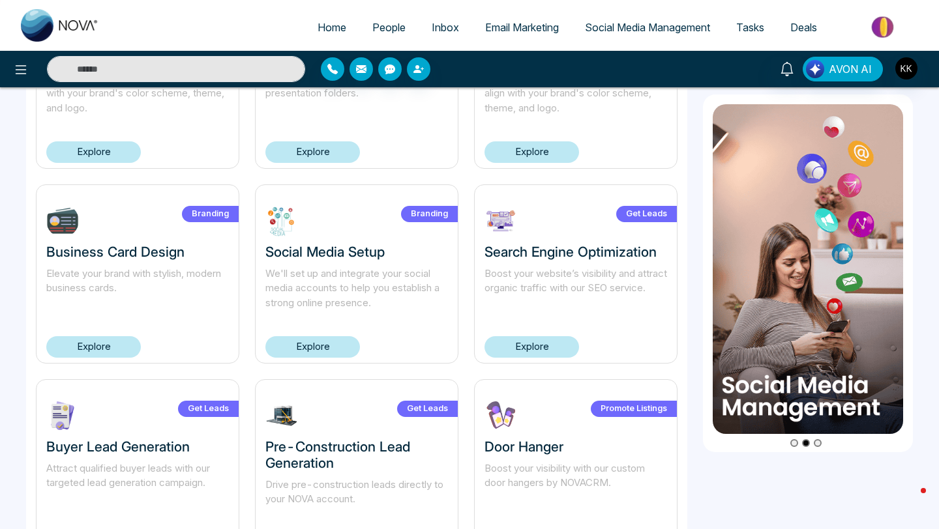
scroll to position [389, 0]
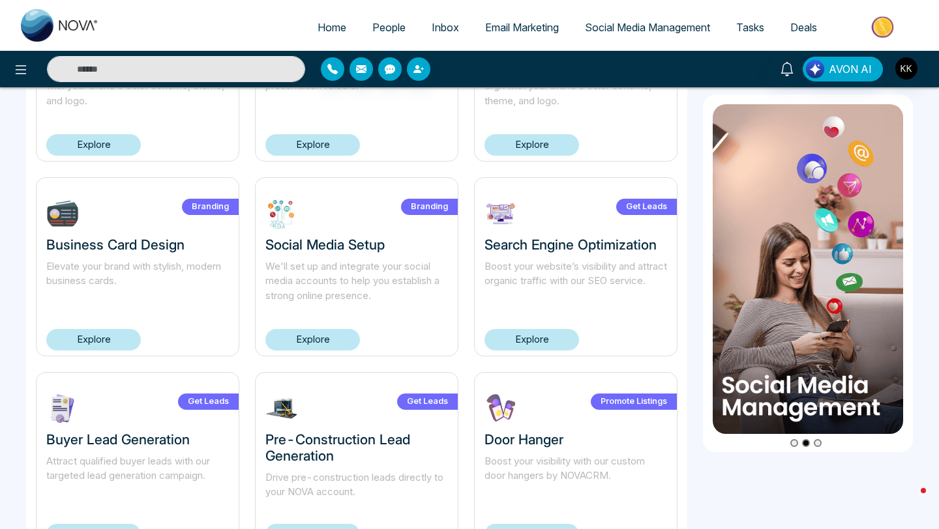
click at [546, 344] on link "Explore" at bounding box center [531, 340] width 95 height 22
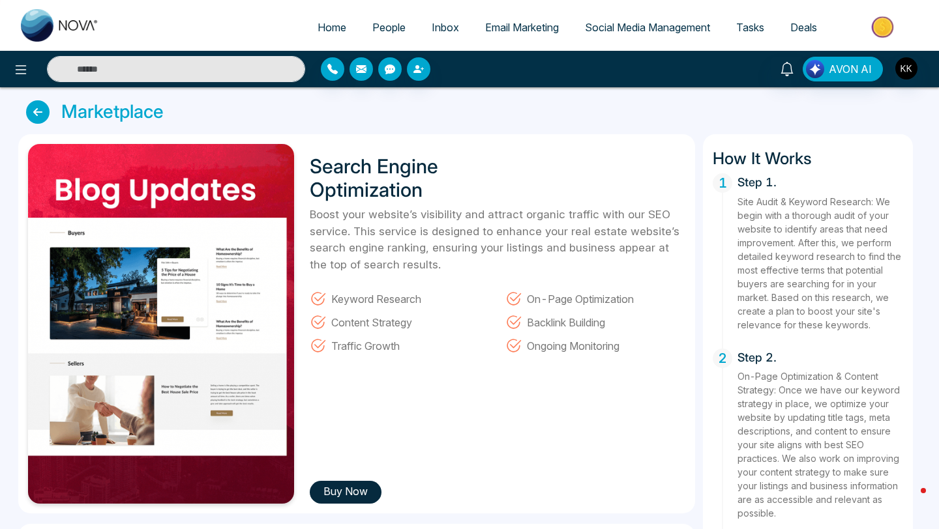
click at [370, 492] on button "Buy Now" at bounding box center [346, 492] width 72 height 23
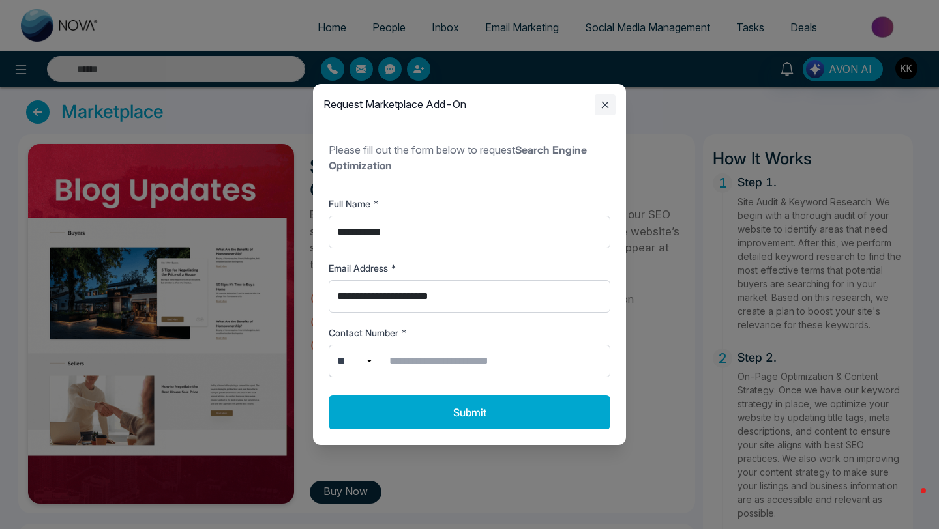
click at [602, 106] on icon "Close modal" at bounding box center [605, 105] width 16 height 16
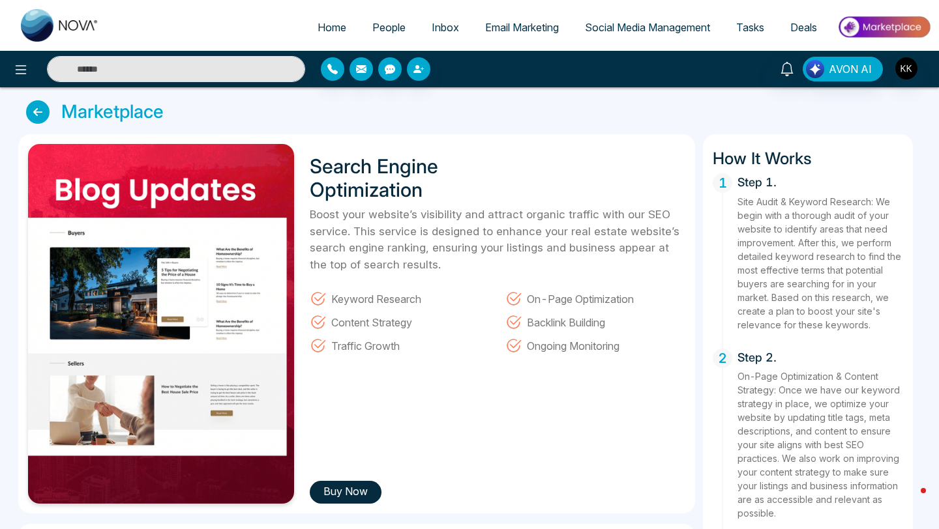
click at [220, 327] on img at bounding box center [161, 324] width 266 height 360
click at [41, 117] on icon at bounding box center [37, 111] width 23 height 23
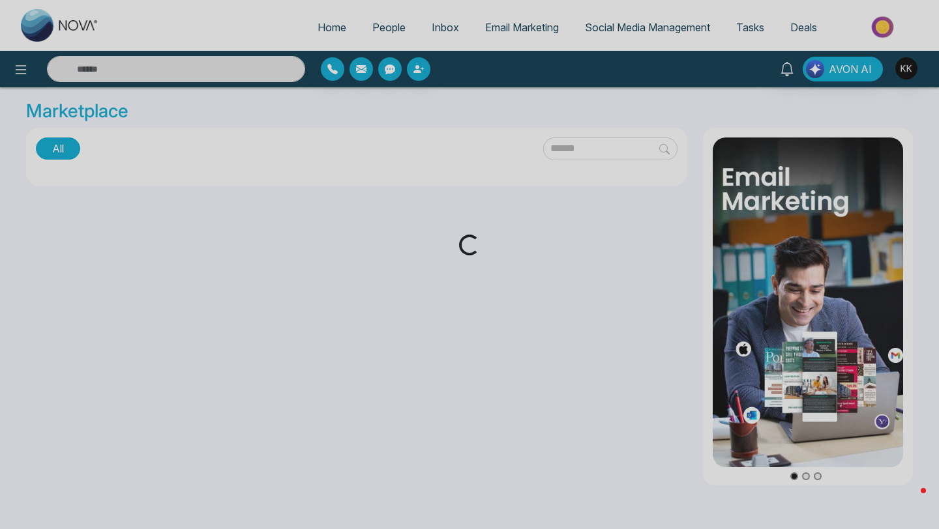
click at [41, 117] on div "Loading..." at bounding box center [469, 264] width 939 height 529
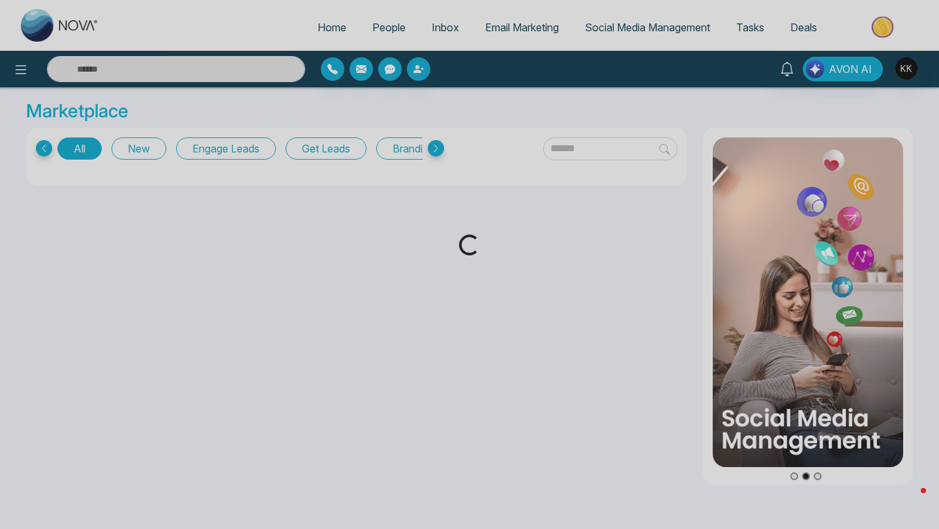
click at [74, 145] on div "Loading..." at bounding box center [469, 264] width 939 height 529
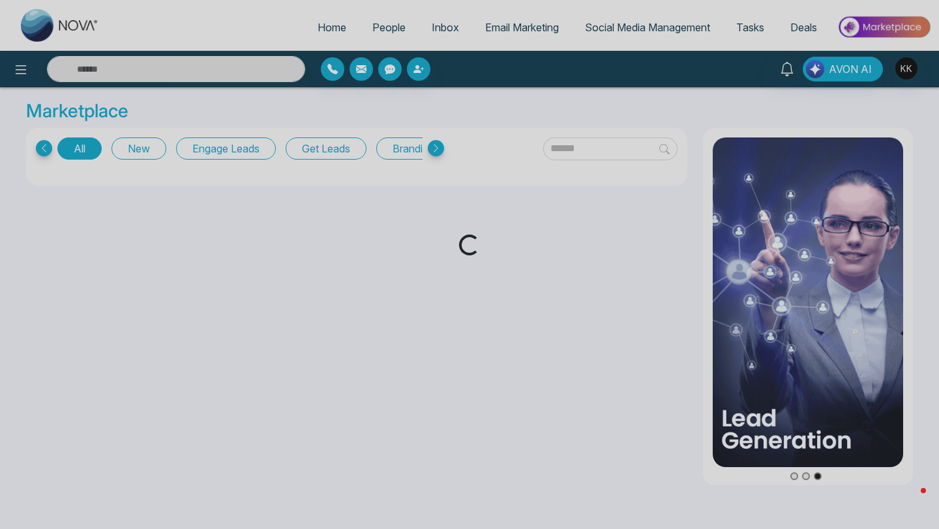
click at [245, 158] on div "Loading..." at bounding box center [469, 264] width 939 height 529
click at [244, 153] on div "Loading..." at bounding box center [469, 264] width 939 height 529
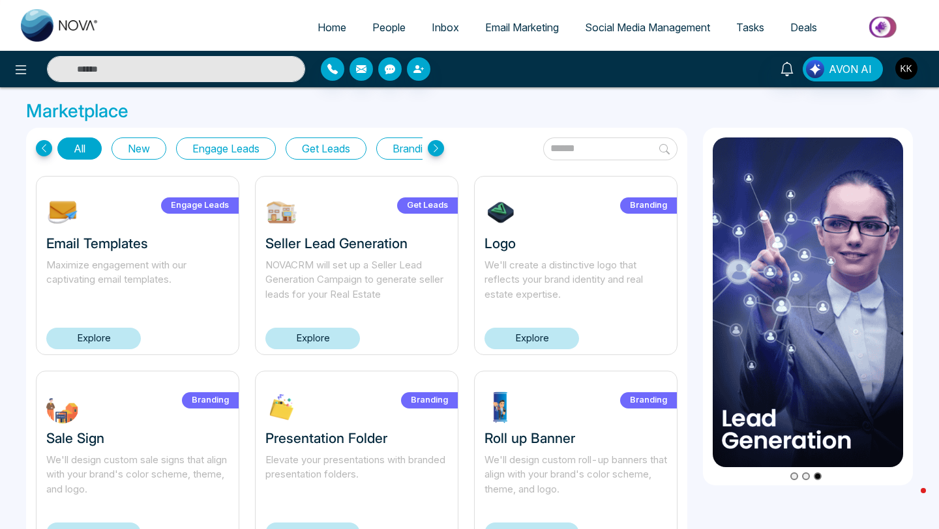
click at [439, 141] on icon at bounding box center [436, 148] width 16 height 16
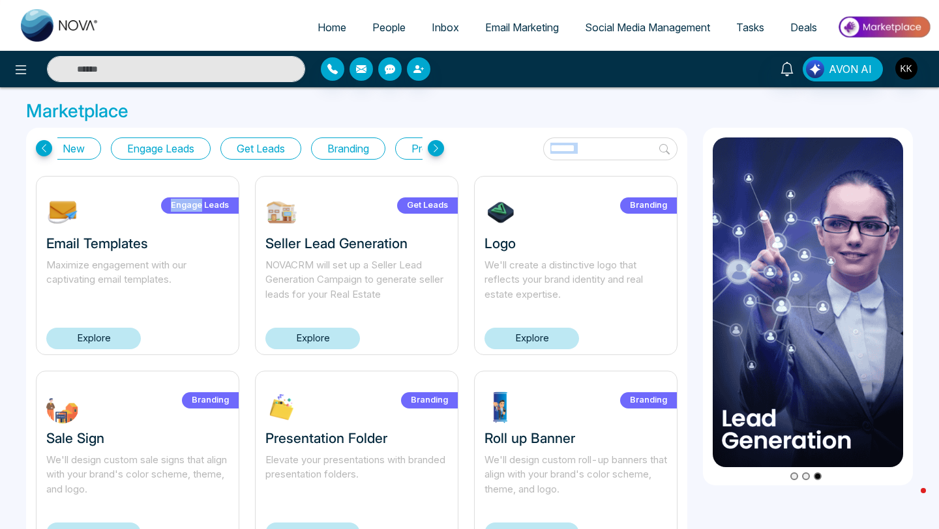
click at [439, 144] on icon at bounding box center [436, 148] width 16 height 16
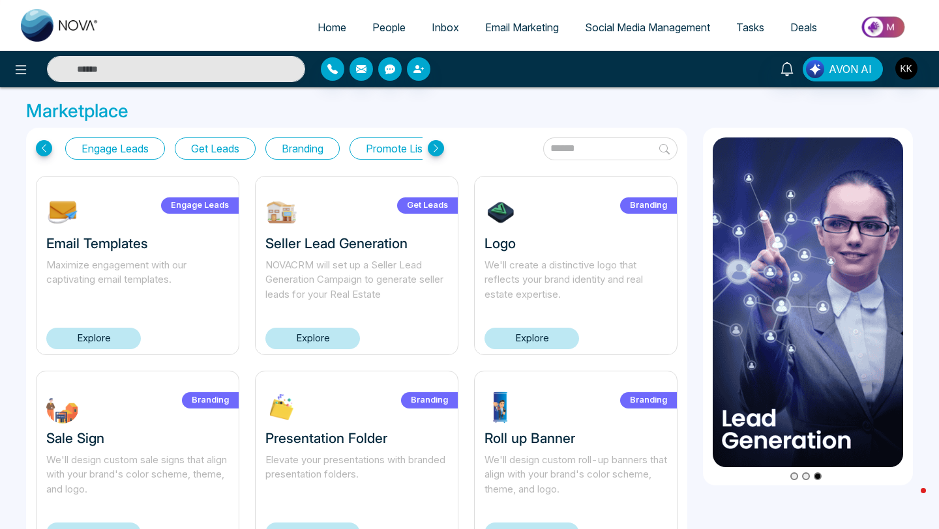
click at [439, 144] on icon at bounding box center [436, 148] width 16 height 16
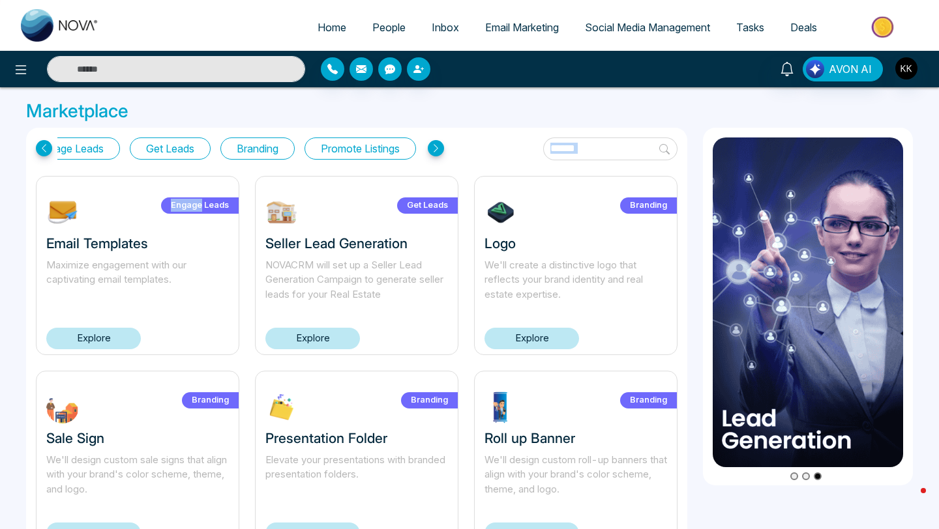
click at [439, 144] on icon at bounding box center [436, 148] width 16 height 16
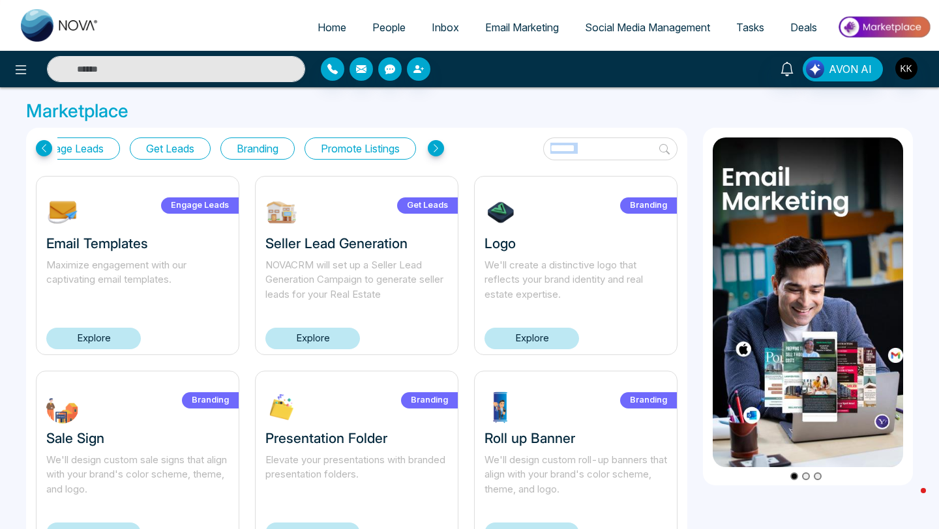
click at [439, 144] on icon at bounding box center [436, 148] width 16 height 16
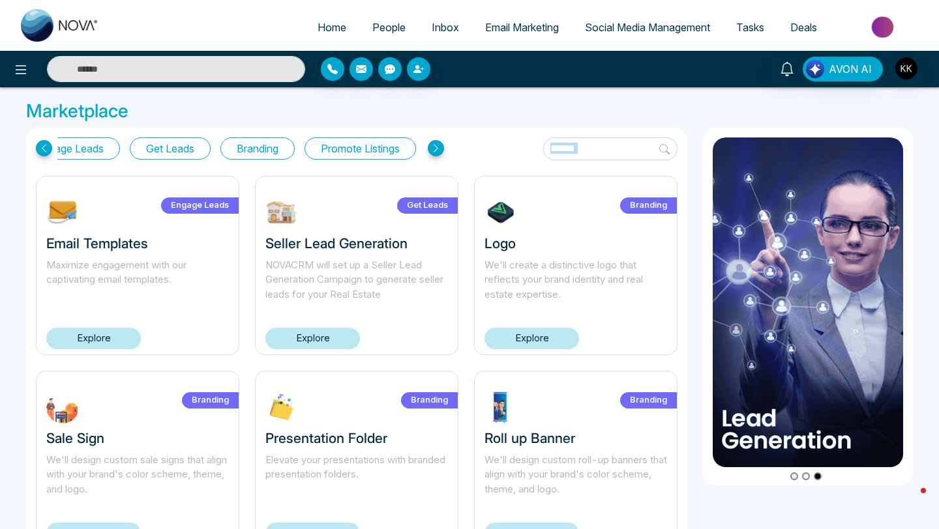
click at [627, 30] on span "Social Media Management" at bounding box center [647, 27] width 125 height 13
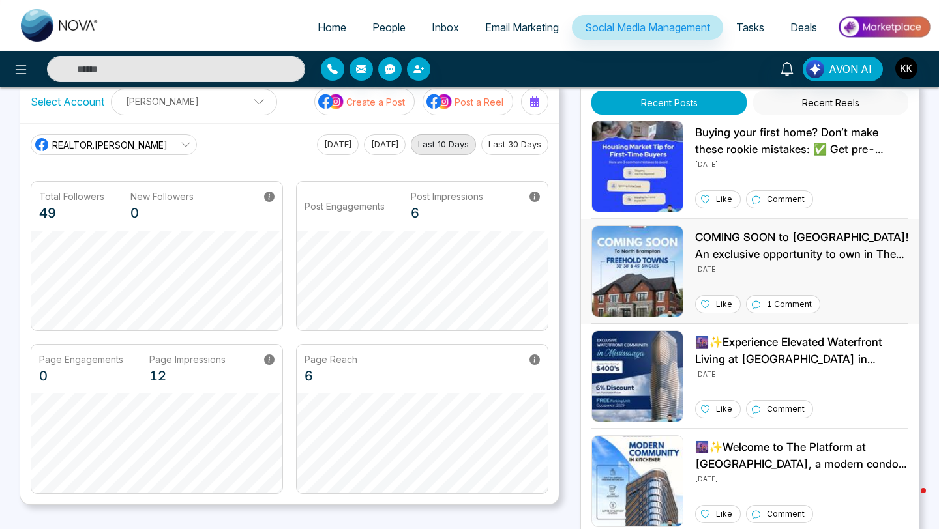
scroll to position [111, 0]
